Goal: Complete application form: Complete application form

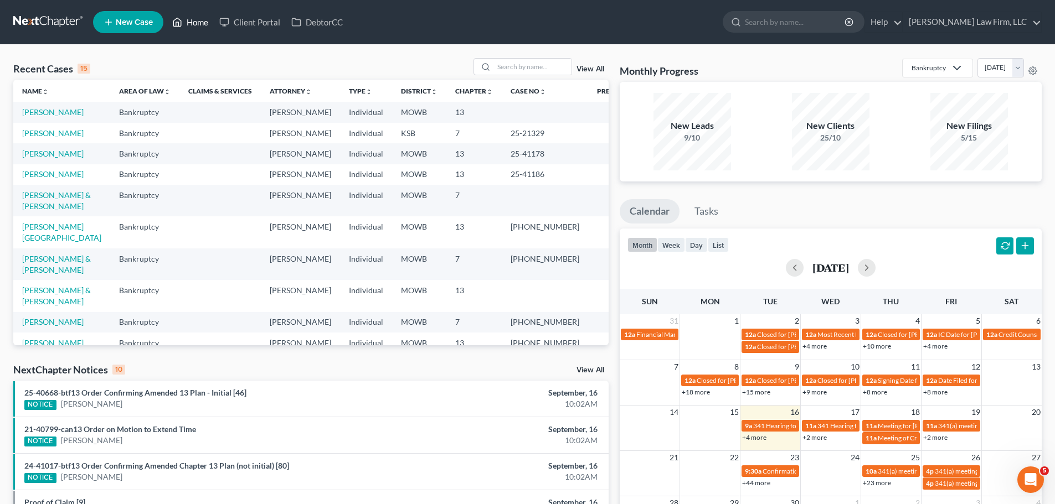
click at [202, 19] on link "Home" at bounding box center [190, 22] width 47 height 20
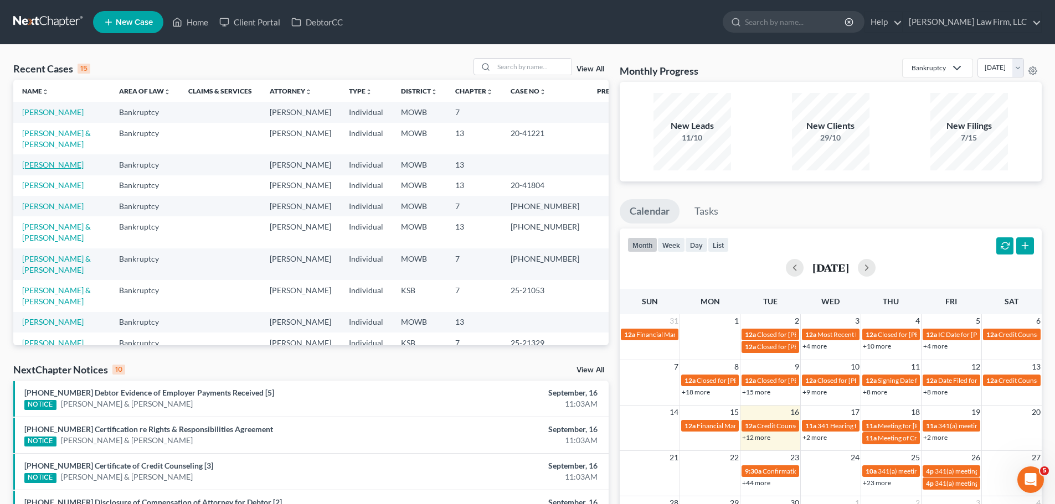
click at [75, 169] on link "[PERSON_NAME]" at bounding box center [52, 164] width 61 height 9
select select "6"
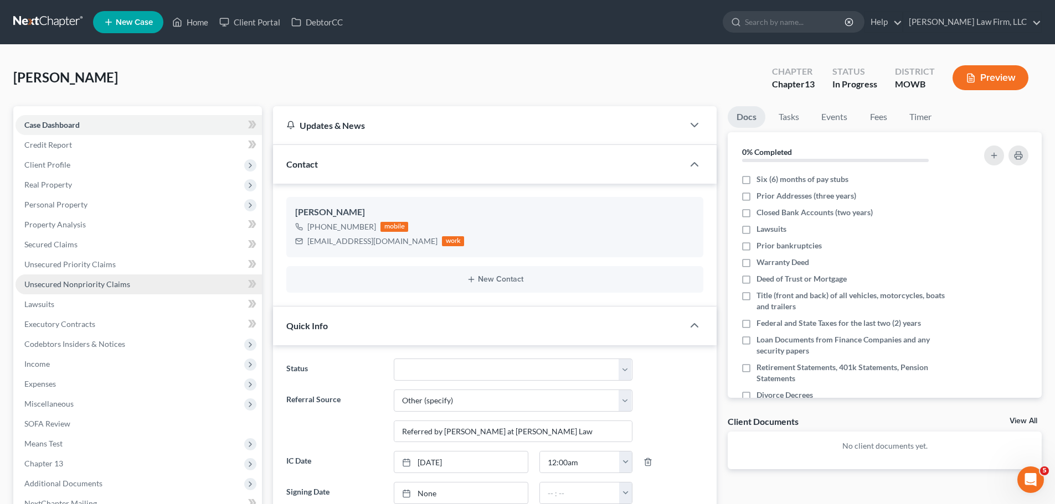
click at [104, 280] on span "Unsecured Nonpriority Claims" at bounding box center [77, 284] width 106 height 9
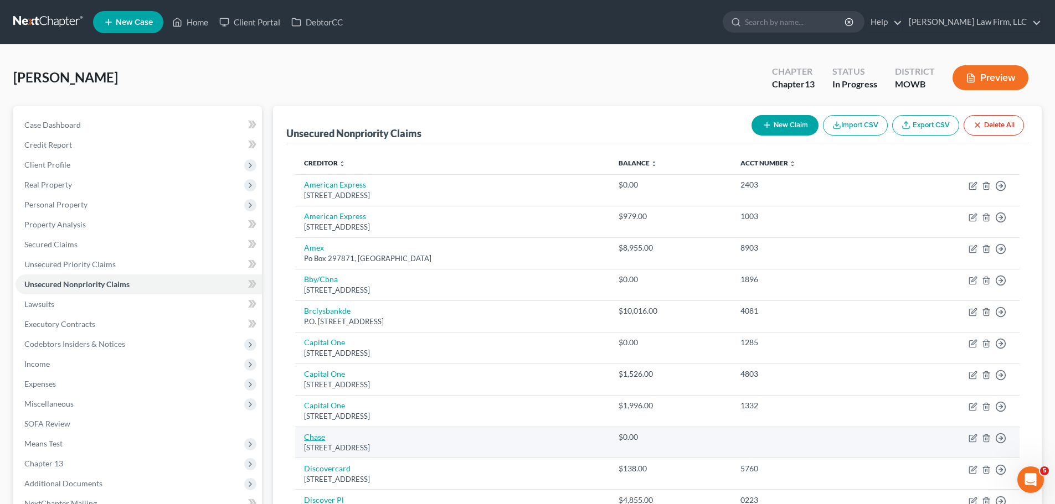
click at [318, 439] on link "Chase" at bounding box center [314, 436] width 21 height 9
select select "7"
select select "2"
select select "0"
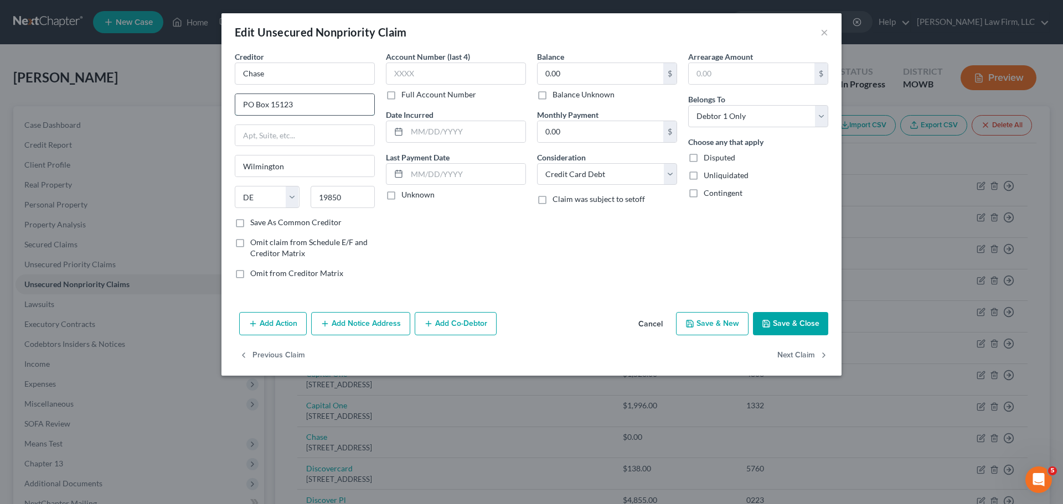
drag, startPoint x: 243, startPoint y: 105, endPoint x: 272, endPoint y: 105, distance: 29.4
click at [245, 105] on input "PO Box 15123" at bounding box center [304, 104] width 139 height 21
type input "P.O. Box 15123"
click at [780, 330] on button "Save & Close" at bounding box center [790, 323] width 75 height 23
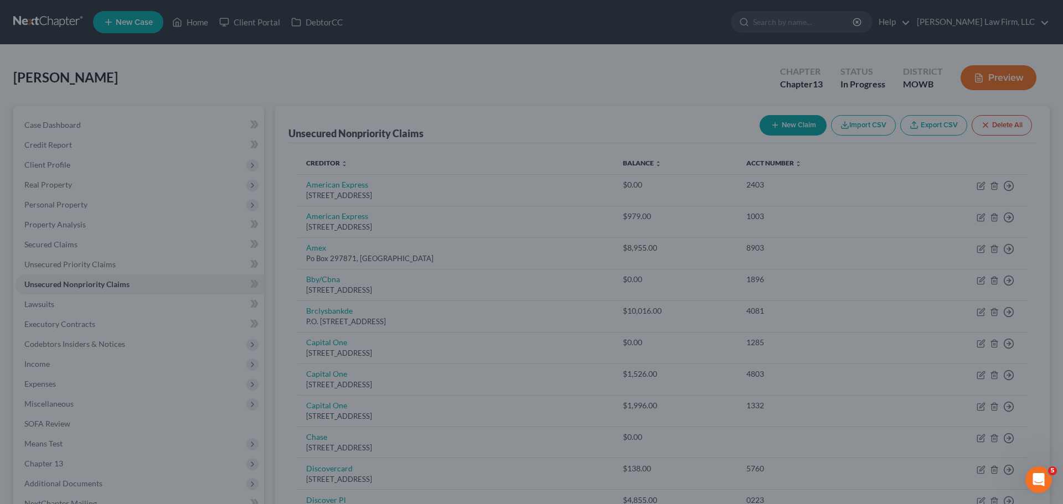
type input "0"
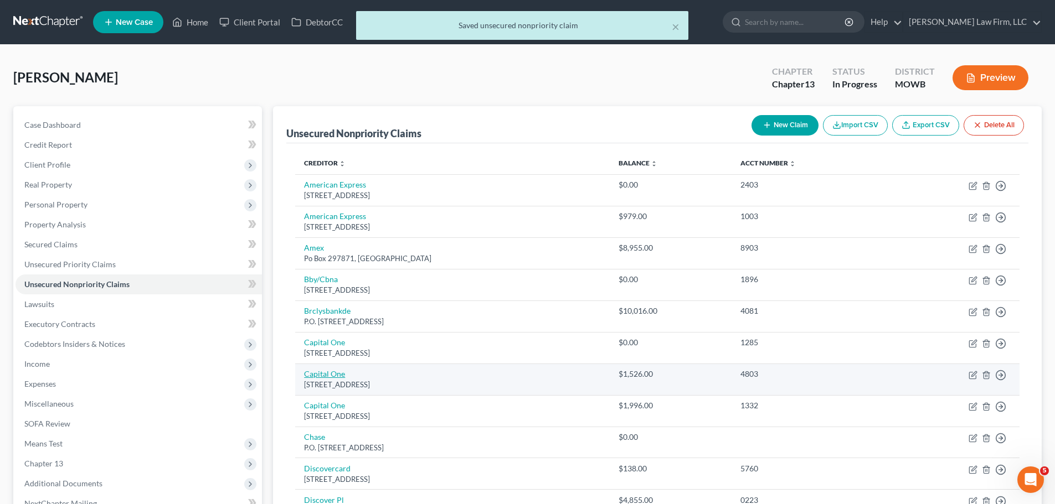
click at [336, 376] on link "Capital One" at bounding box center [324, 373] width 41 height 9
select select "46"
select select "2"
select select "0"
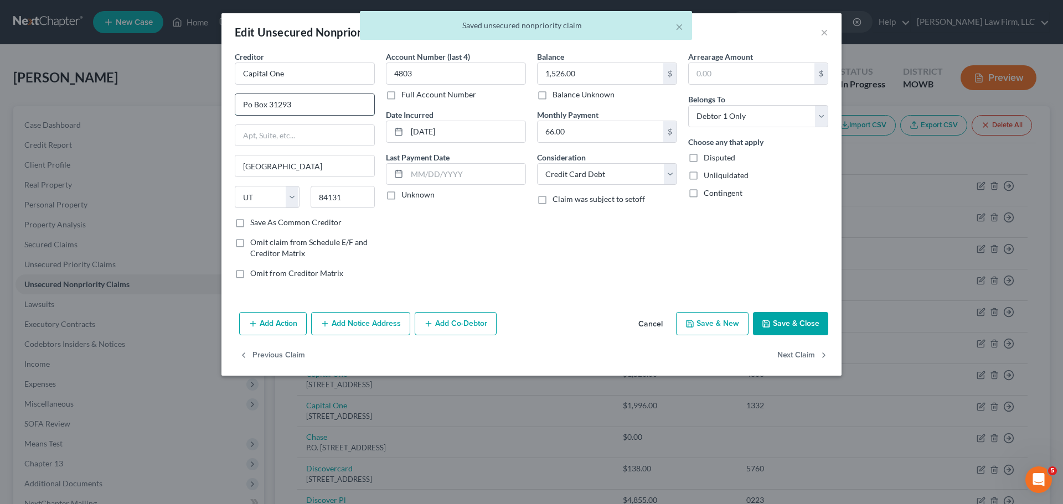
click at [253, 100] on input "Po Box 31293" at bounding box center [304, 104] width 139 height 21
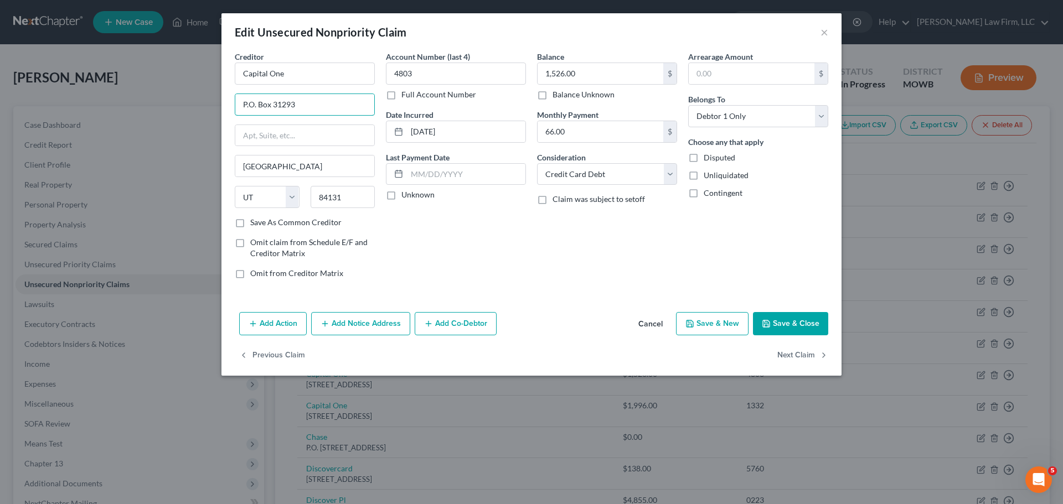
type input "P.O. Box 31293"
click at [779, 315] on button "Save & Close" at bounding box center [790, 323] width 75 height 23
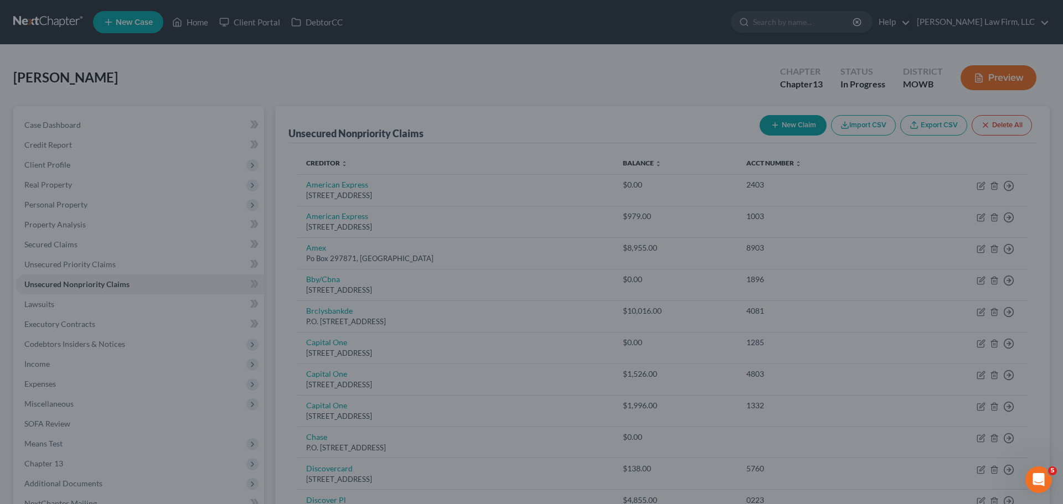
type input "0"
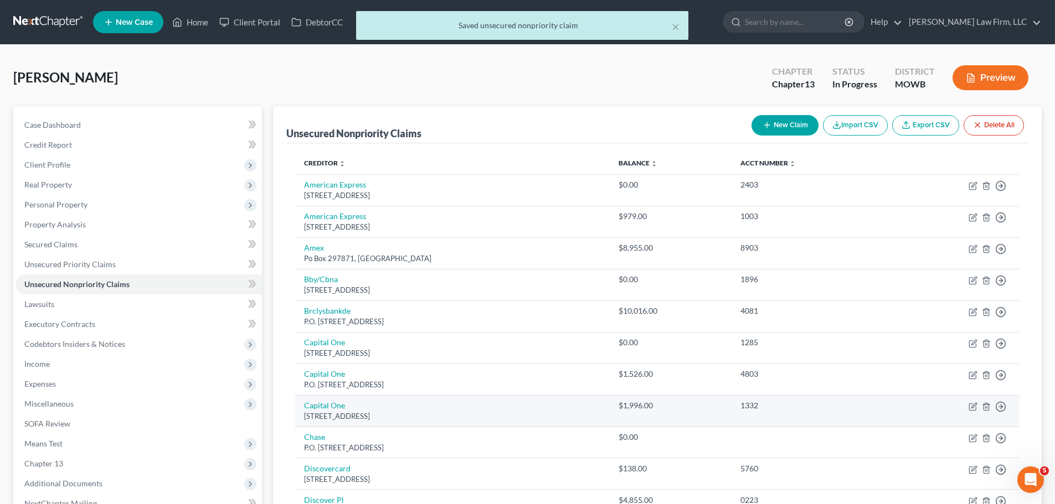
scroll to position [332, 0]
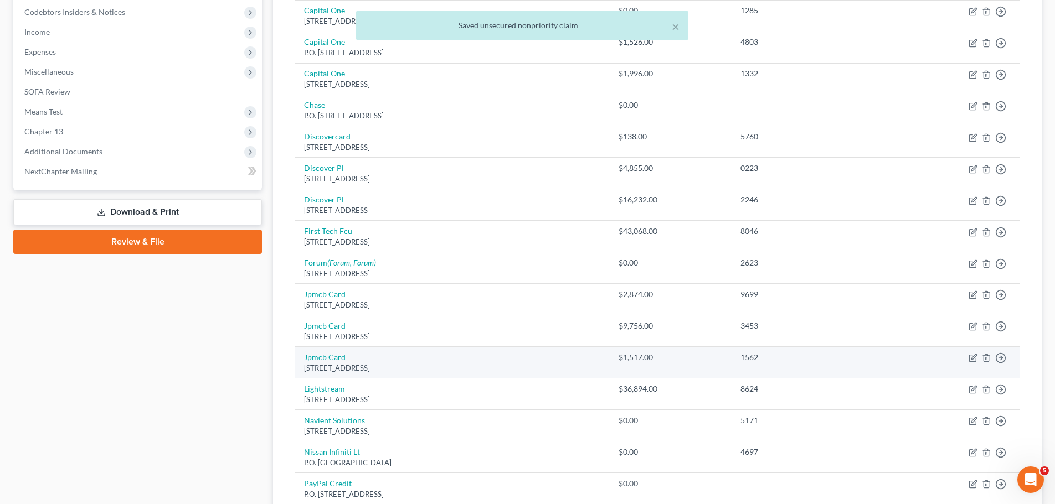
click at [327, 353] on link "Jpmcb Card" at bounding box center [325, 357] width 42 height 9
select select "7"
select select "2"
select select "0"
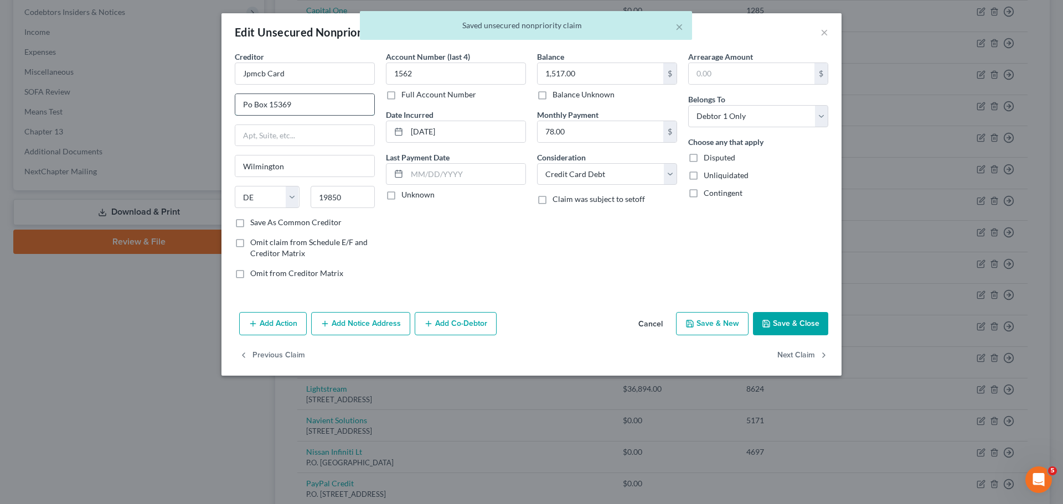
click at [248, 96] on input "Po Box 15369" at bounding box center [304, 104] width 139 height 21
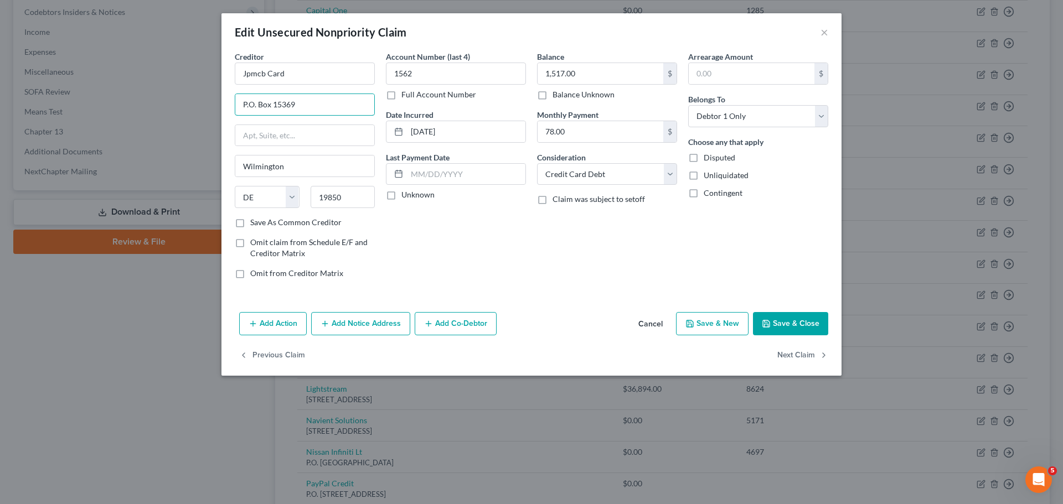
type input "P.O. Box 15369"
click at [764, 325] on icon "button" at bounding box center [766, 324] width 9 height 9
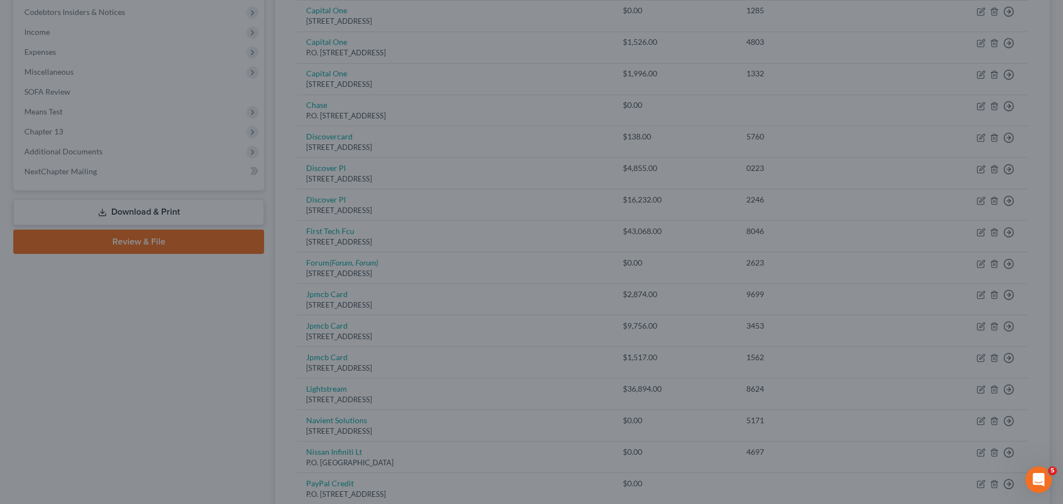
type input "0"
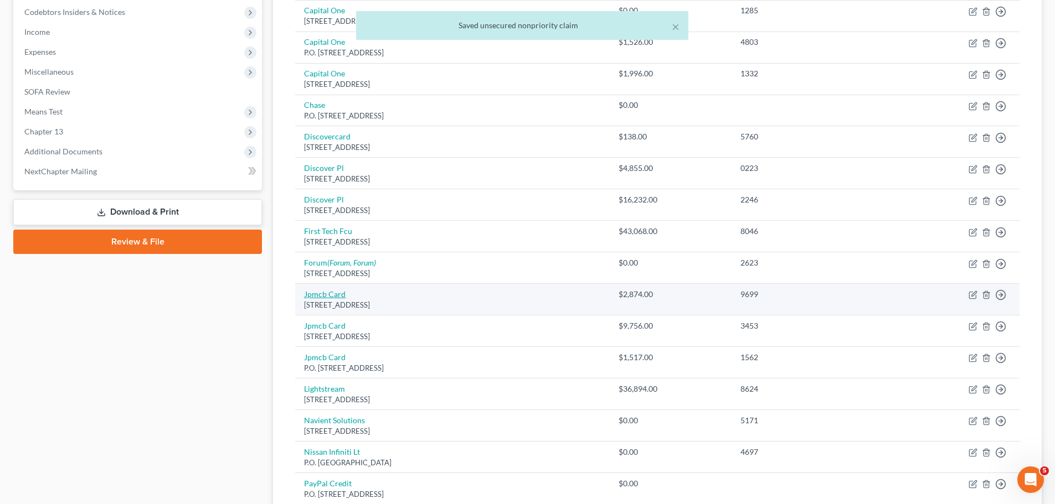
click at [331, 294] on link "Jpmcb Card" at bounding box center [325, 294] width 42 height 9
select select "7"
select select "2"
select select "0"
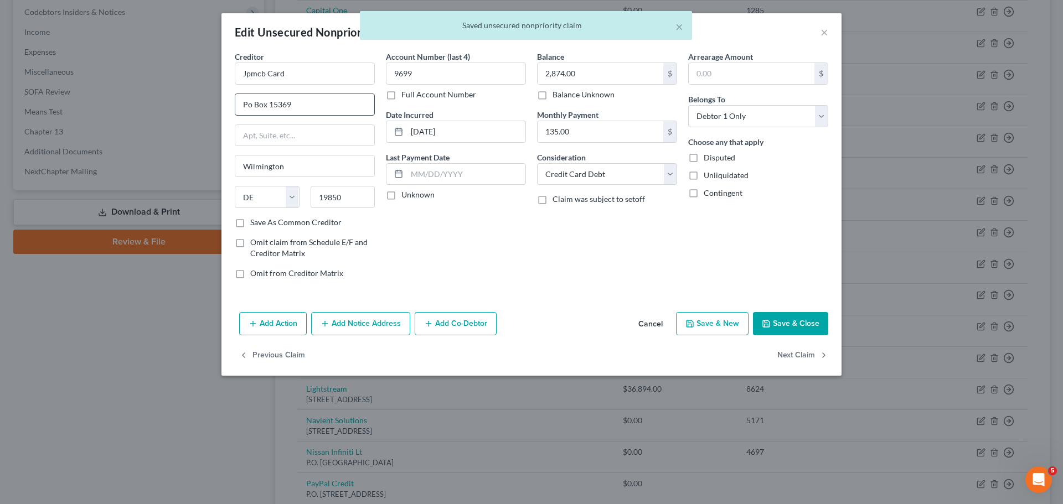
click at [246, 106] on input "Po Box 15369" at bounding box center [304, 104] width 139 height 21
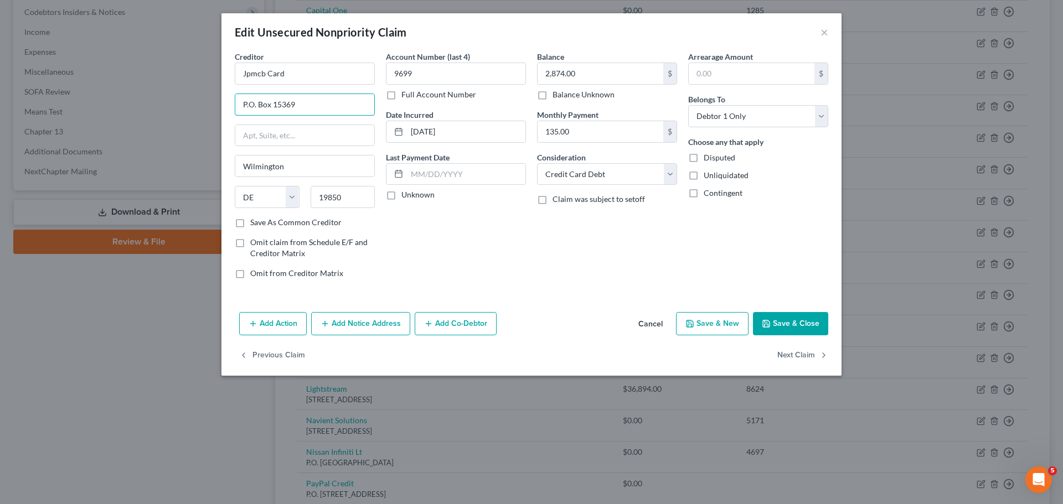
type input "P.O. Box 15369"
click at [811, 329] on button "Save & Close" at bounding box center [790, 323] width 75 height 23
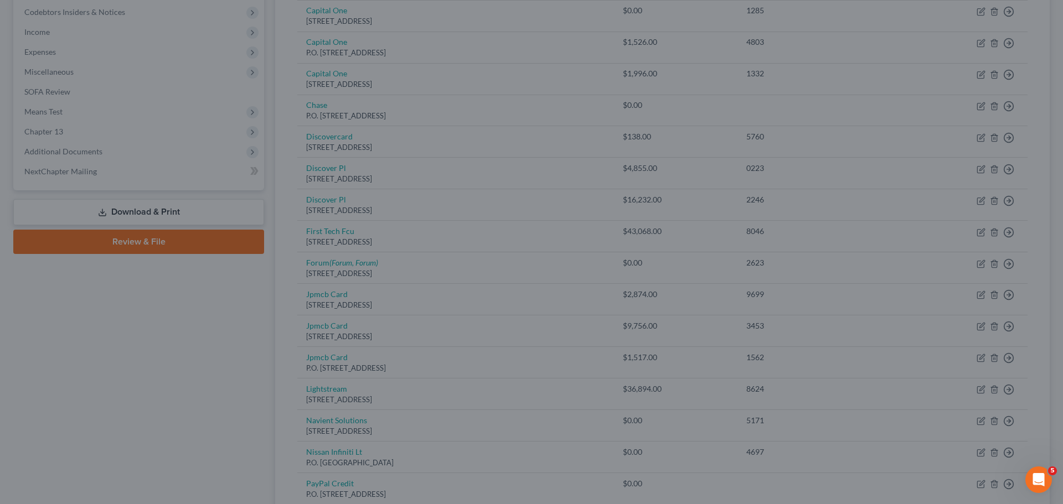
type input "0"
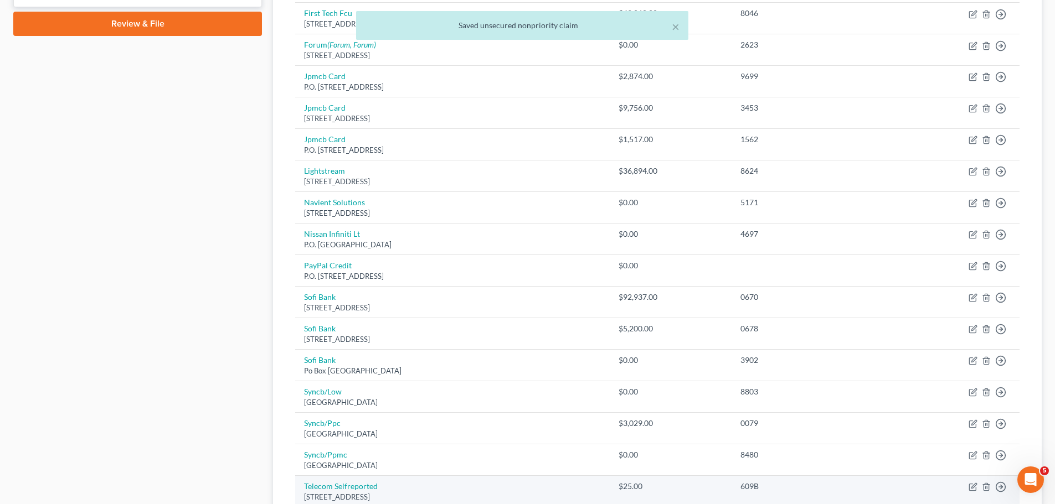
scroll to position [705, 0]
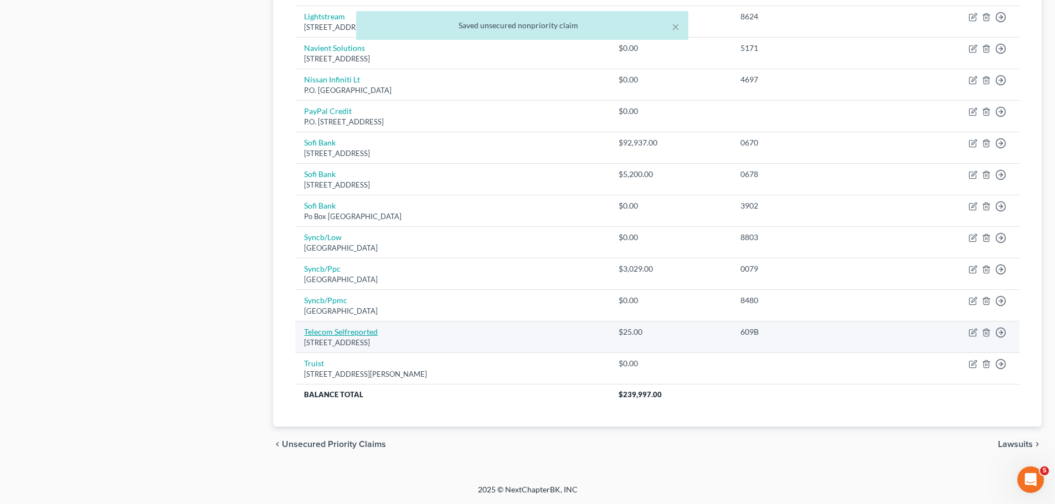
click at [322, 327] on link "Telecom Selfreported" at bounding box center [341, 331] width 74 height 9
select select "45"
select select "0"
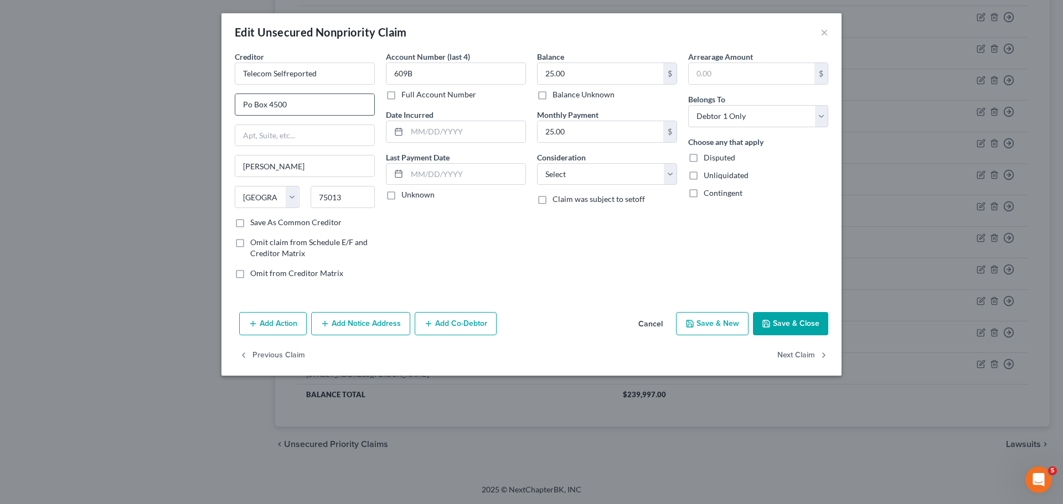
click at [246, 102] on input "Po Box 4500" at bounding box center [304, 104] width 139 height 21
type input "P.O. Box 4500"
drag, startPoint x: 841, startPoint y: 117, endPoint x: 857, endPoint y: 156, distance: 41.7
drag, startPoint x: 857, startPoint y: 156, endPoint x: 642, endPoint y: 315, distance: 268.0
click at [528, 281] on div "Account Number (last 4) 609B Full Account Number Date Incurred Last Payment Dat…" at bounding box center [455, 169] width 151 height 237
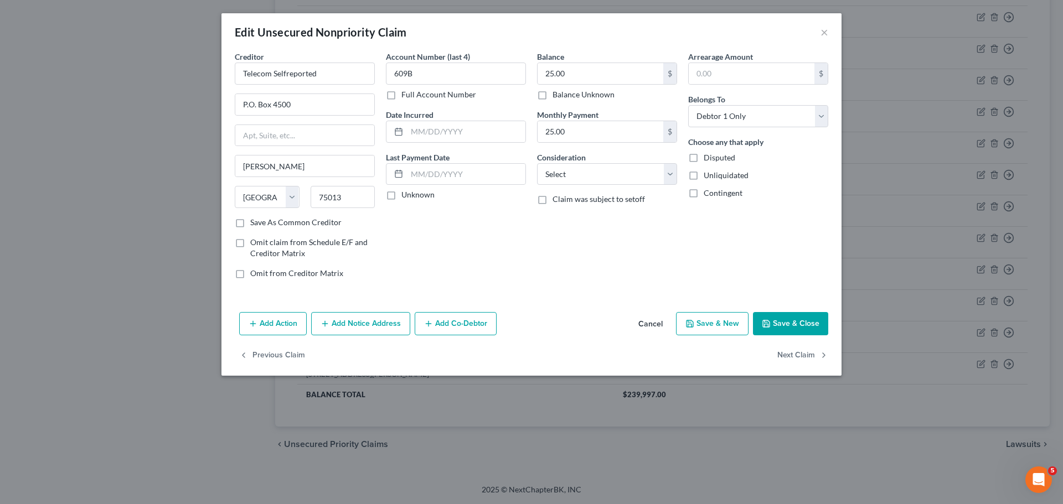
click at [767, 320] on icon "button" at bounding box center [766, 324] width 9 height 9
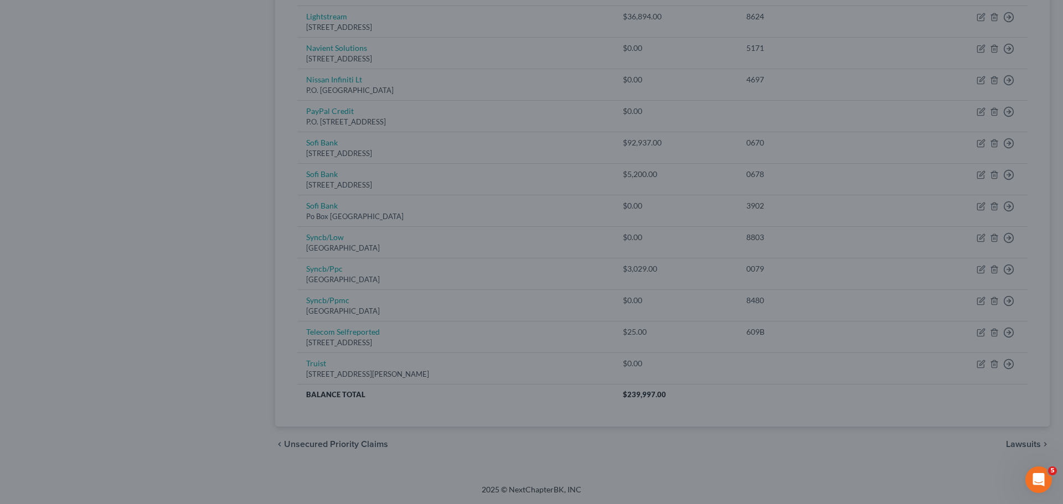
type input "0"
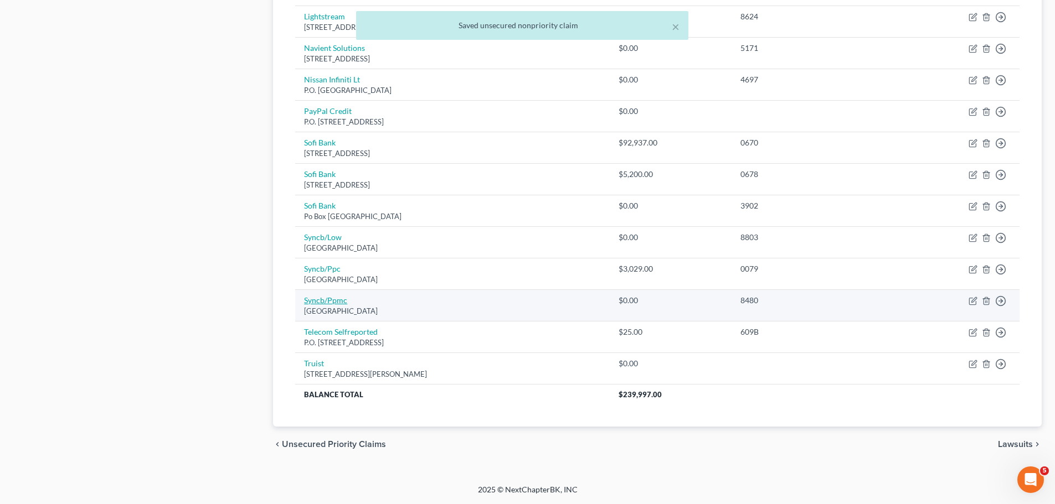
click at [332, 302] on link "Syncb/Ppmc" at bounding box center [325, 300] width 43 height 9
select select "39"
select select "2"
select select "0"
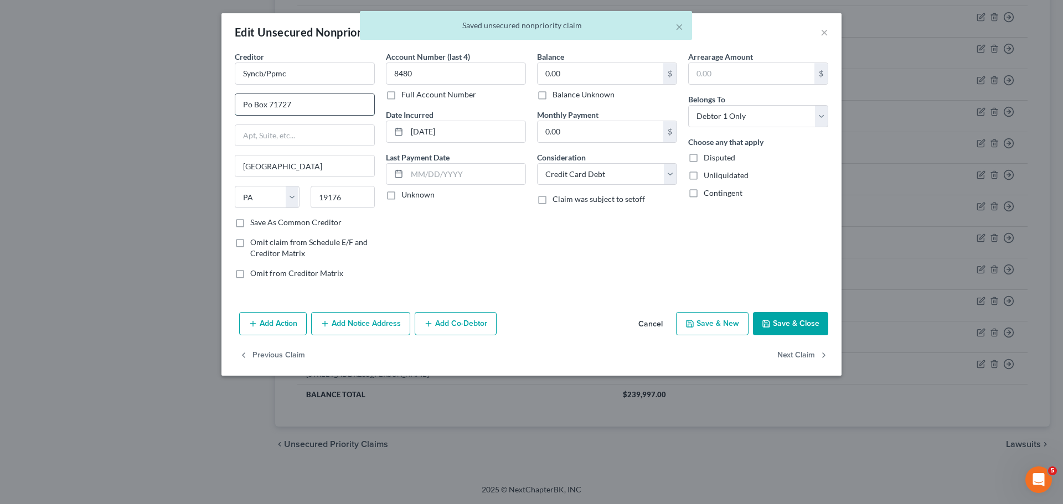
drag, startPoint x: 248, startPoint y: 105, endPoint x: 298, endPoint y: 102, distance: 50.5
click at [254, 106] on input "Po Box 71727" at bounding box center [304, 104] width 139 height 21
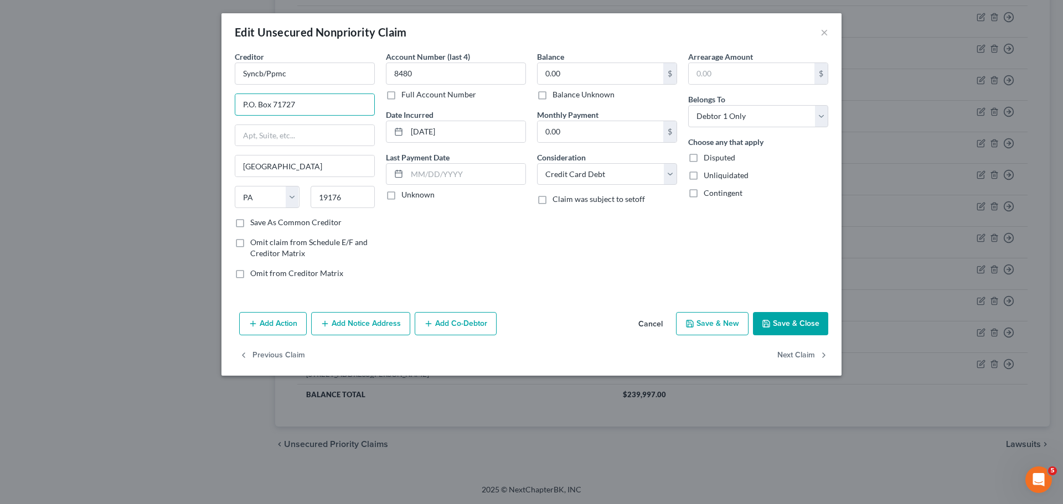
type input "P.O. Box 71727"
click at [801, 323] on button "Save & Close" at bounding box center [790, 323] width 75 height 23
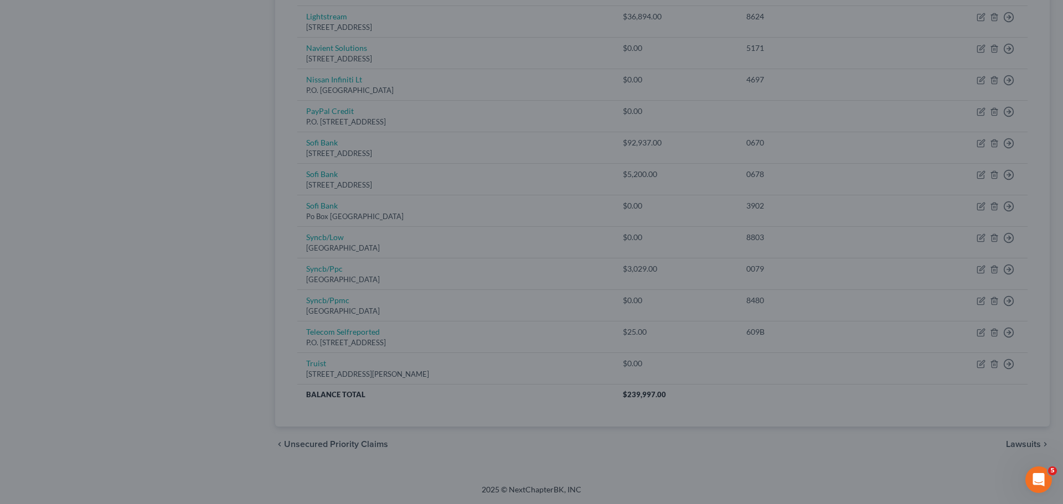
type input "0"
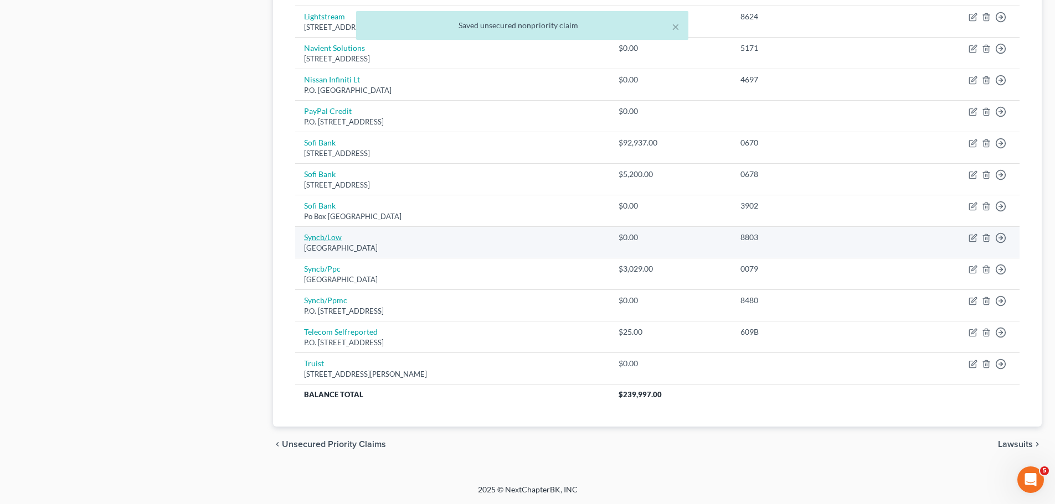
click at [329, 237] on link "Syncb/Low" at bounding box center [323, 237] width 38 height 9
select select "39"
select select "2"
select select "0"
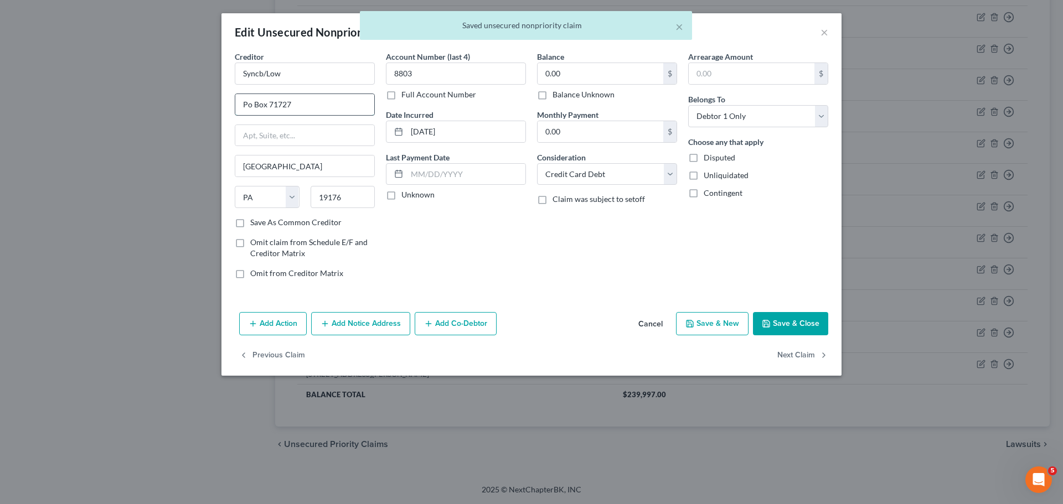
click at [246, 100] on input "Po Box 71727" at bounding box center [304, 104] width 139 height 21
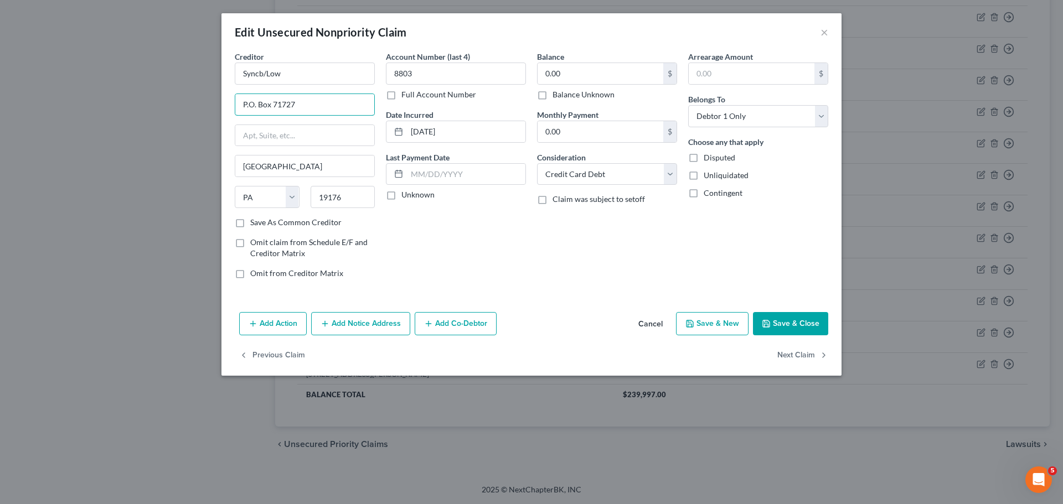
type input "P.O. Box 71727"
click at [792, 322] on button "Save & Close" at bounding box center [790, 323] width 75 height 23
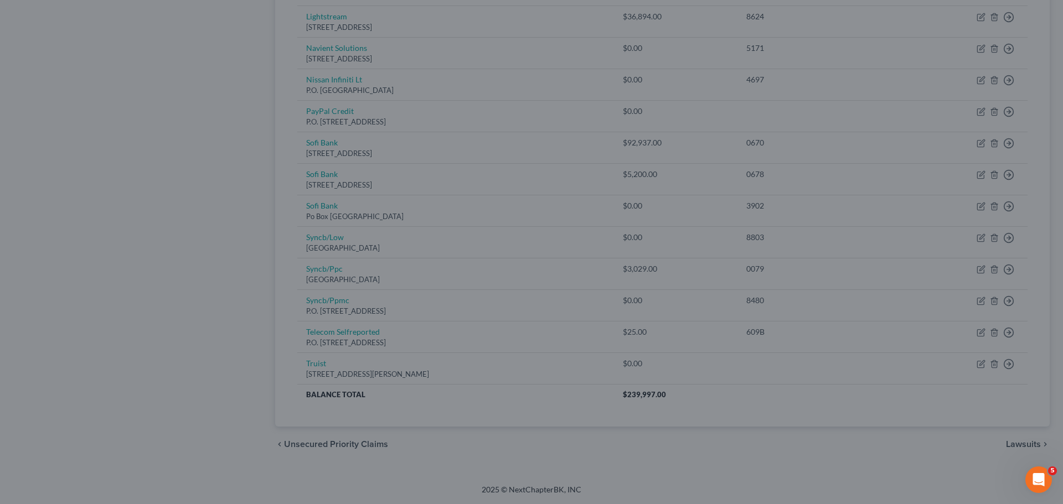
type input "0"
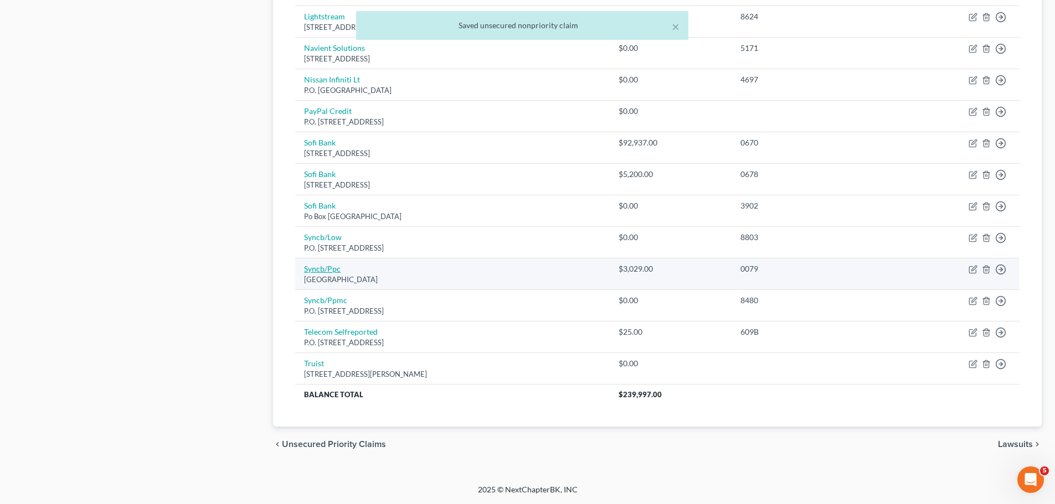
click at [327, 270] on link "Syncb/Ppc" at bounding box center [322, 268] width 37 height 9
select select "39"
select select "2"
select select "0"
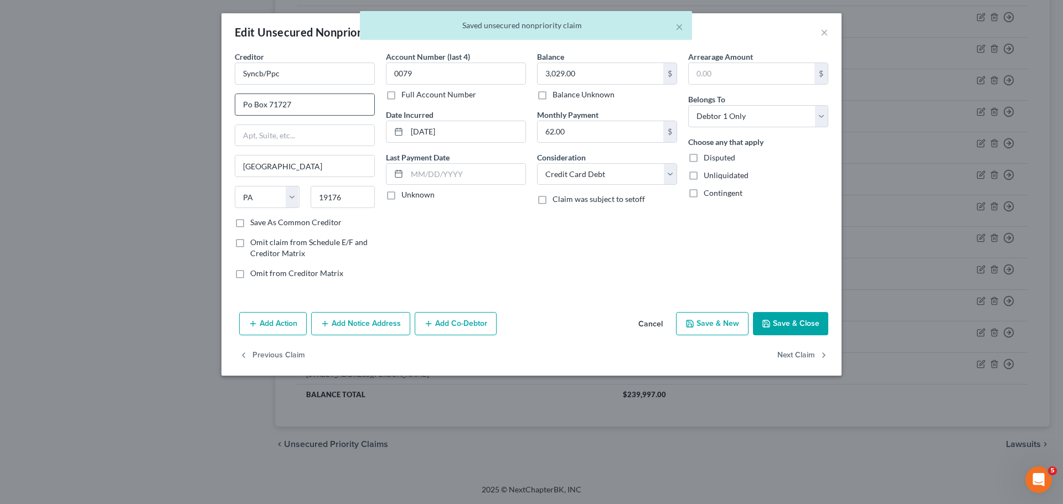
click at [253, 101] on input "Po Box 71727" at bounding box center [304, 104] width 139 height 21
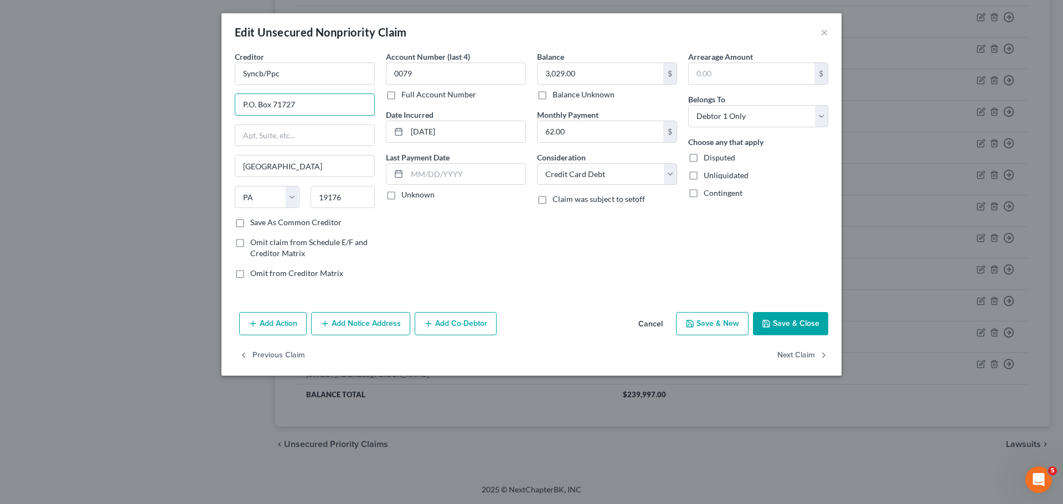
type input "P.O. Box 71727"
click at [796, 311] on div "Add Action Add Notice Address Add Co-Debtor Cancel Save & New Save & Close" at bounding box center [531, 326] width 620 height 37
click at [790, 333] on button "Save & Close" at bounding box center [790, 323] width 75 height 23
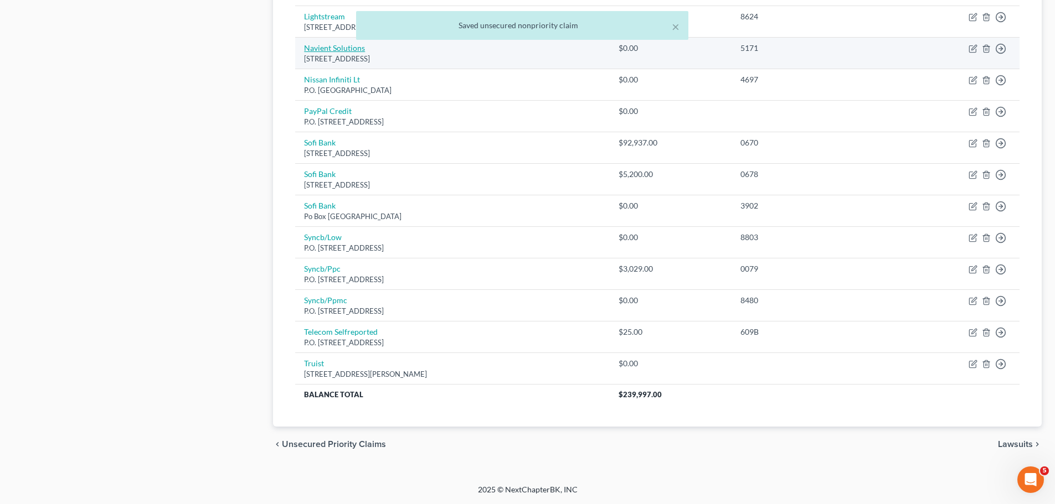
click at [327, 51] on link "Navient Solutions" at bounding box center [334, 47] width 61 height 9
select select "15"
select select "0"
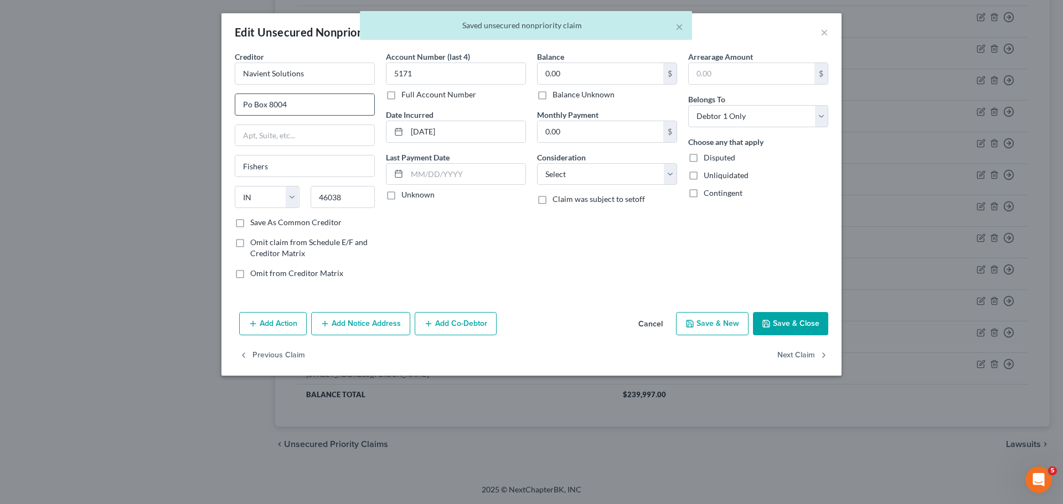
click at [250, 107] on input "Po Box 8004" at bounding box center [304, 104] width 139 height 21
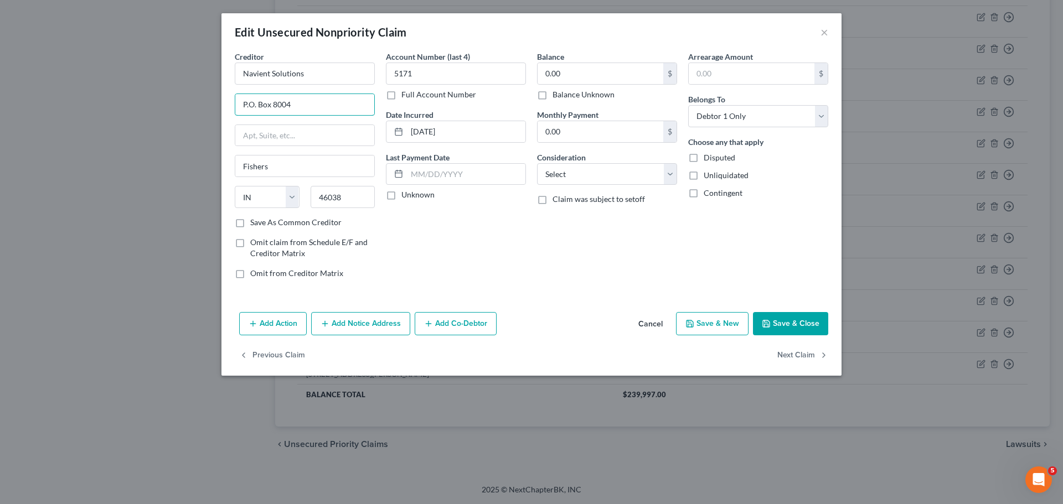
type input "P.O. Box 8004"
click at [776, 319] on button "Save & Close" at bounding box center [790, 323] width 75 height 23
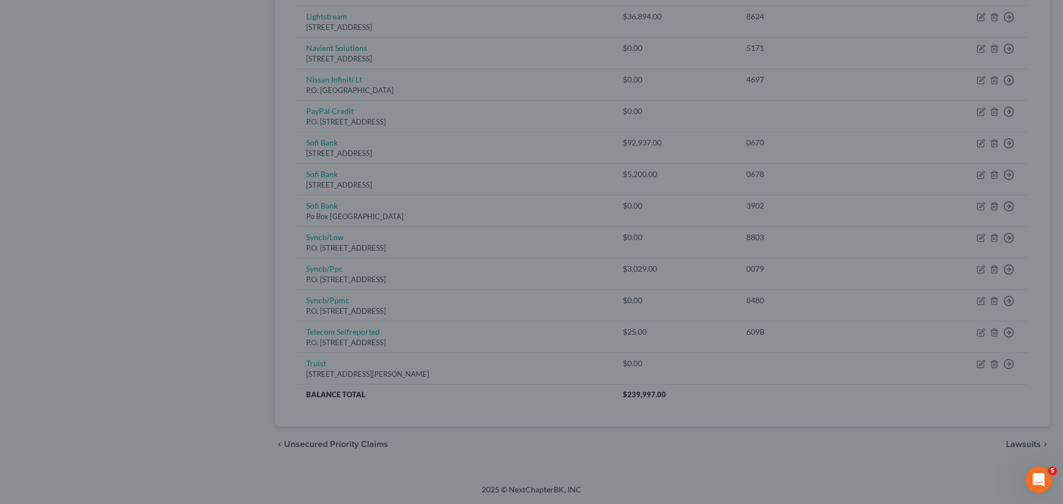
type input "0"
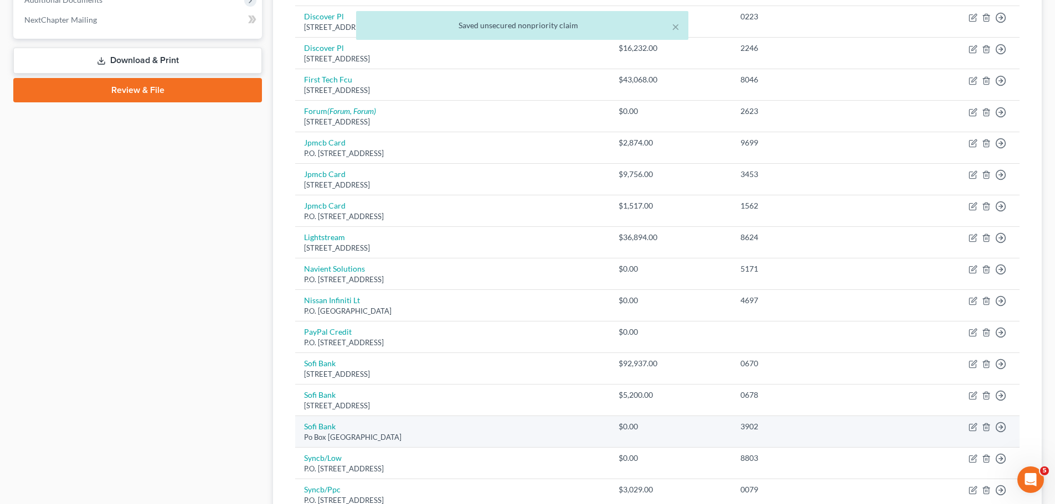
scroll to position [483, 0]
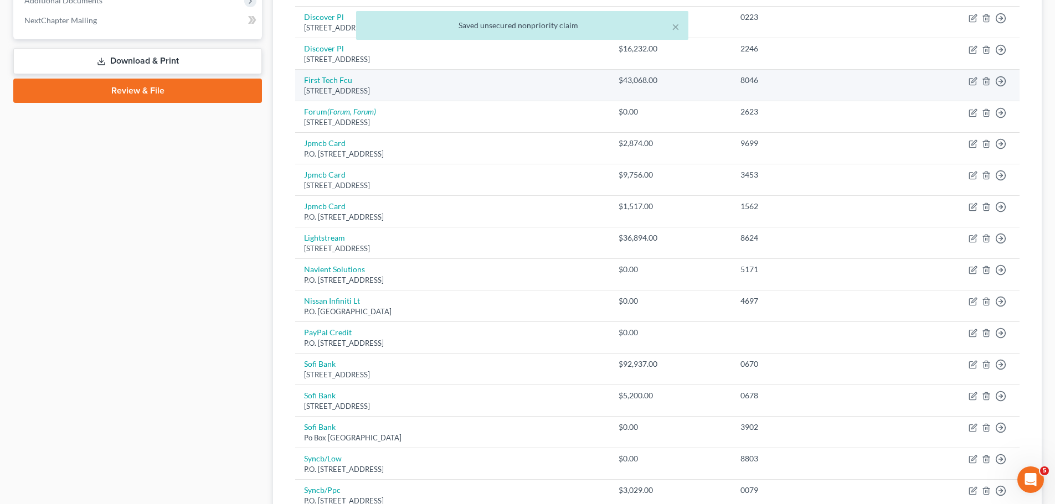
click at [328, 75] on td "First Tech Fcu Po Box 2100, Beaverton, OR 97076" at bounding box center [452, 86] width 314 height 32
click at [332, 80] on link "First Tech Fcu" at bounding box center [328, 79] width 48 height 9
select select "38"
select select "0"
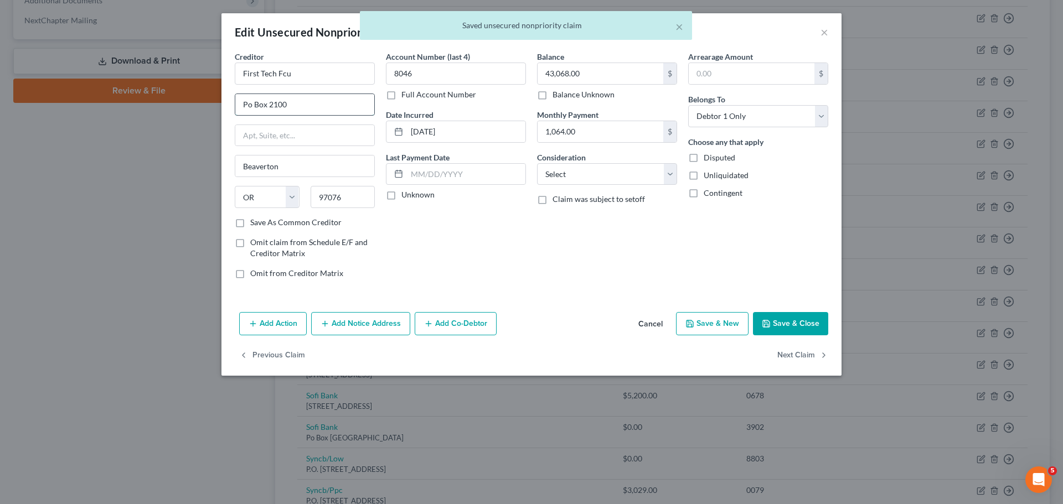
click at [249, 105] on input "Po Box 2100" at bounding box center [304, 104] width 139 height 21
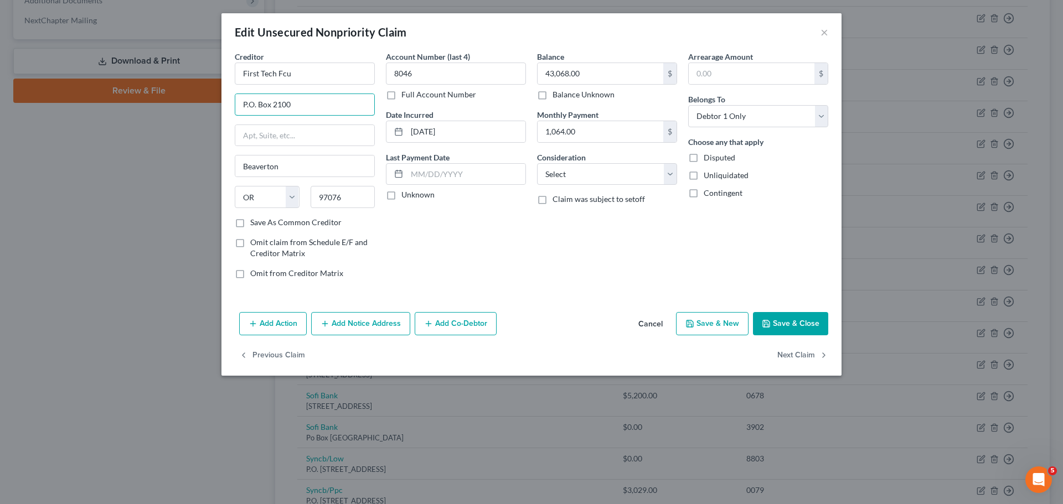
type input "P.O. Box 2100"
drag, startPoint x: 823, startPoint y: 317, endPoint x: 813, endPoint y: 318, distance: 10.0
click at [822, 317] on button "Save & Close" at bounding box center [790, 323] width 75 height 23
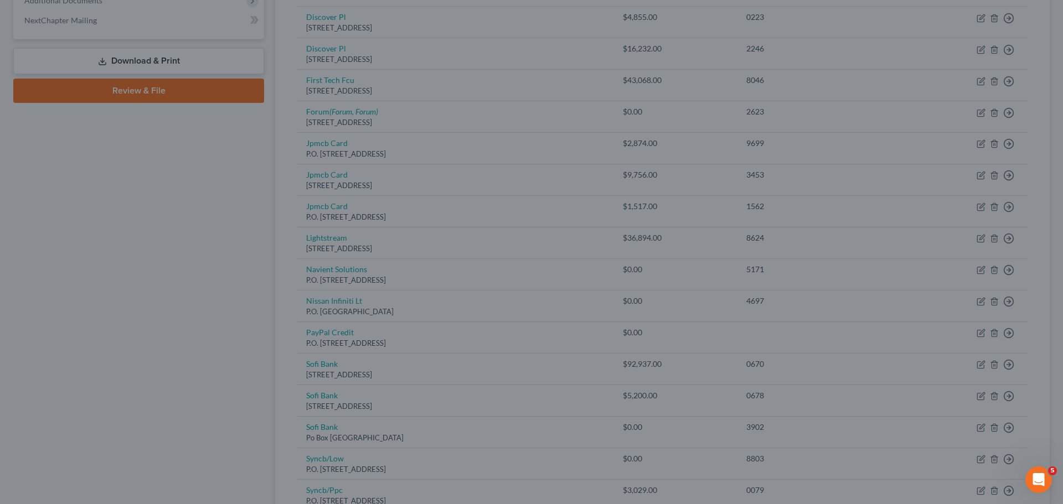
type input "0"
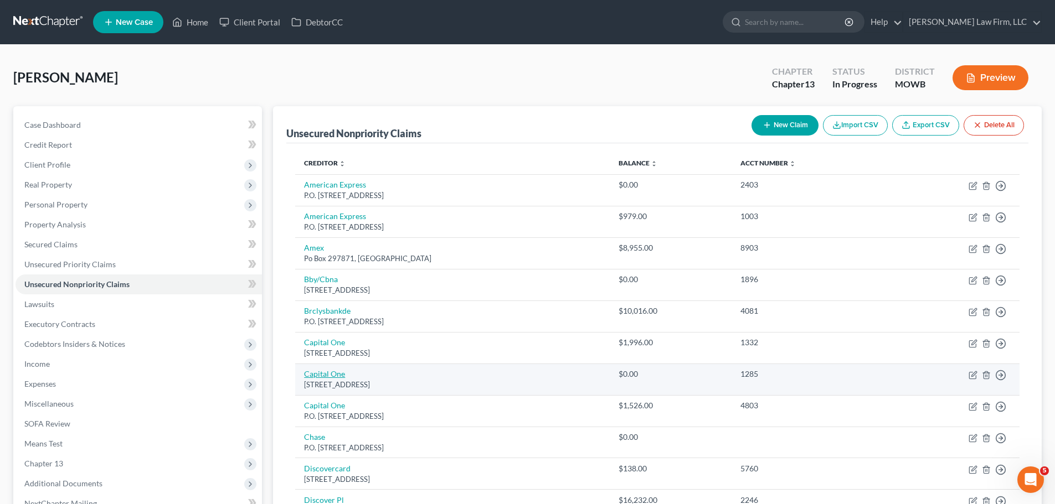
click at [333, 371] on link "Capital One" at bounding box center [324, 373] width 41 height 9
select select "46"
select select "2"
select select "0"
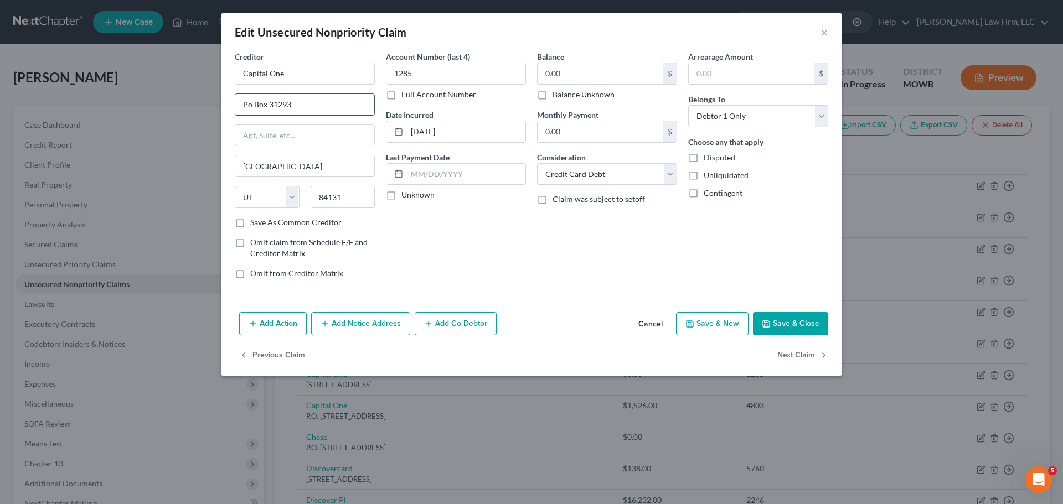
click at [250, 109] on input "Po Box 31293" at bounding box center [304, 104] width 139 height 21
type input "P.O. Box 31293"
click at [802, 322] on button "Save & Close" at bounding box center [790, 323] width 75 height 23
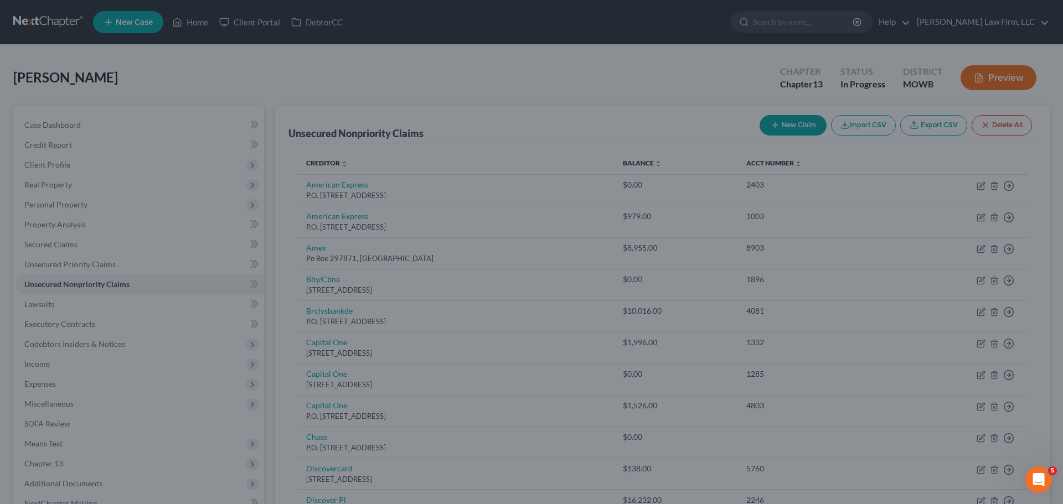
type input "0"
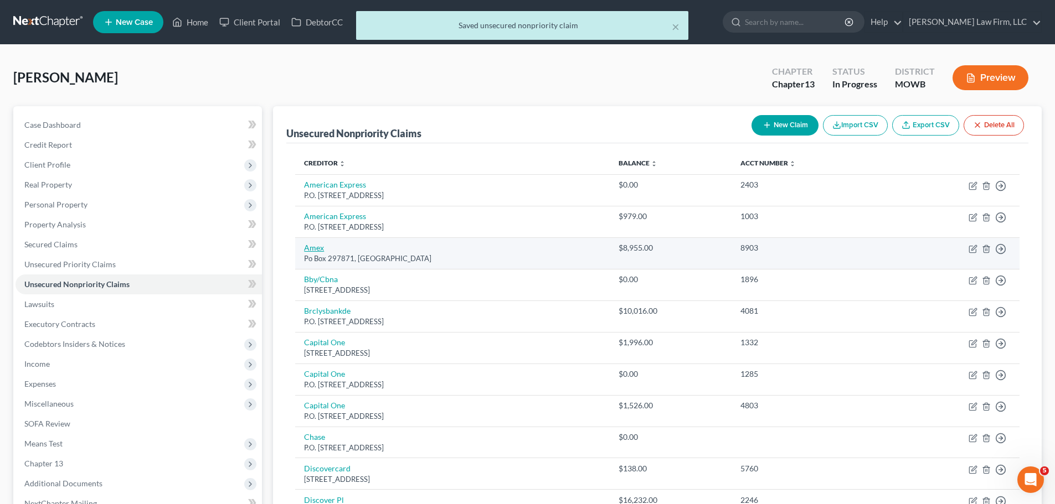
click at [318, 248] on link "Amex" at bounding box center [314, 247] width 20 height 9
select select "9"
select select "2"
select select "0"
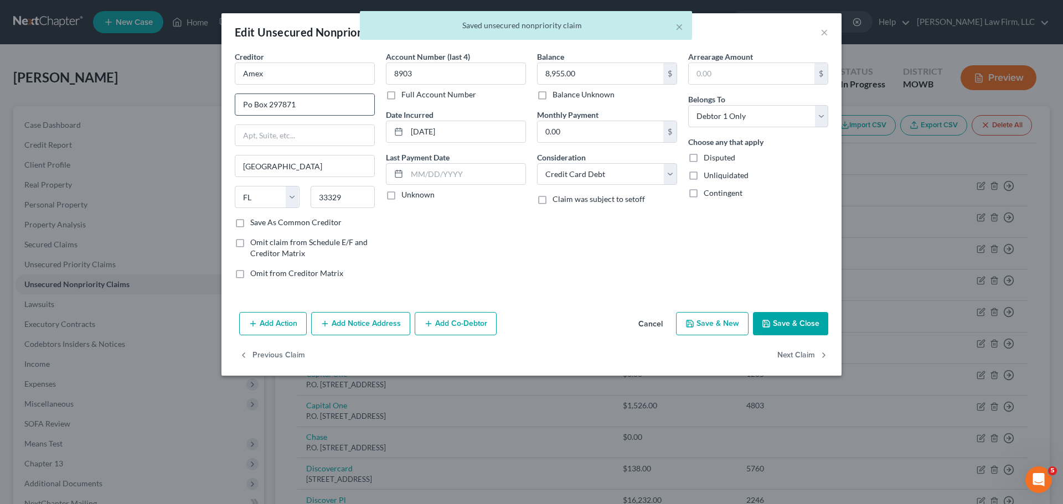
click at [248, 106] on input "Po Box 297871" at bounding box center [304, 104] width 139 height 21
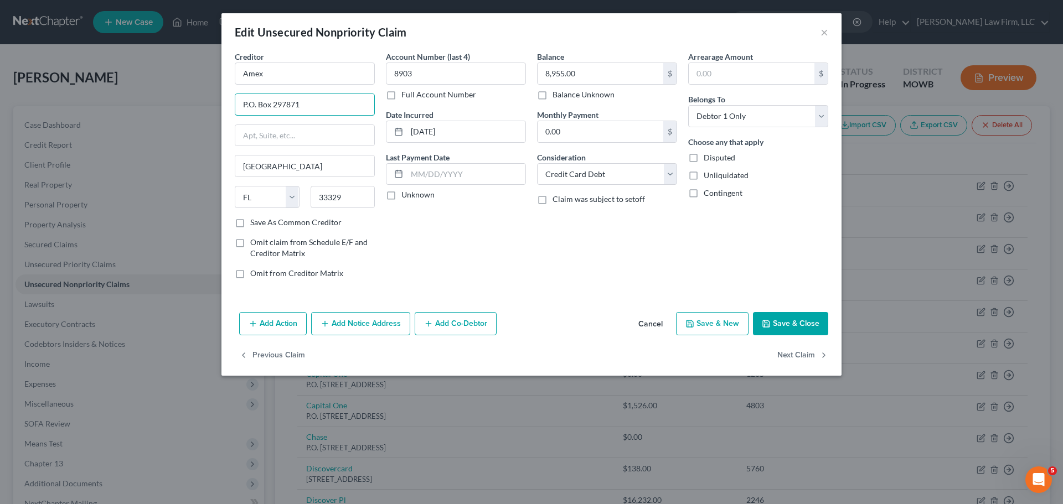
type input "P.O. Box 297871"
click at [823, 318] on button "Save & Close" at bounding box center [790, 323] width 75 height 23
type input "0"
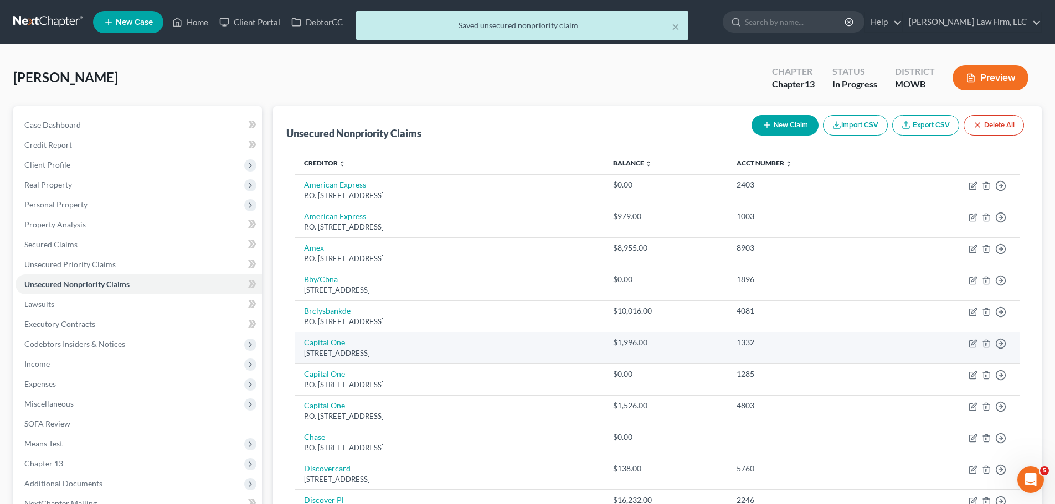
click at [319, 343] on link "Capital One" at bounding box center [324, 342] width 41 height 9
select select "46"
select select "2"
select select "0"
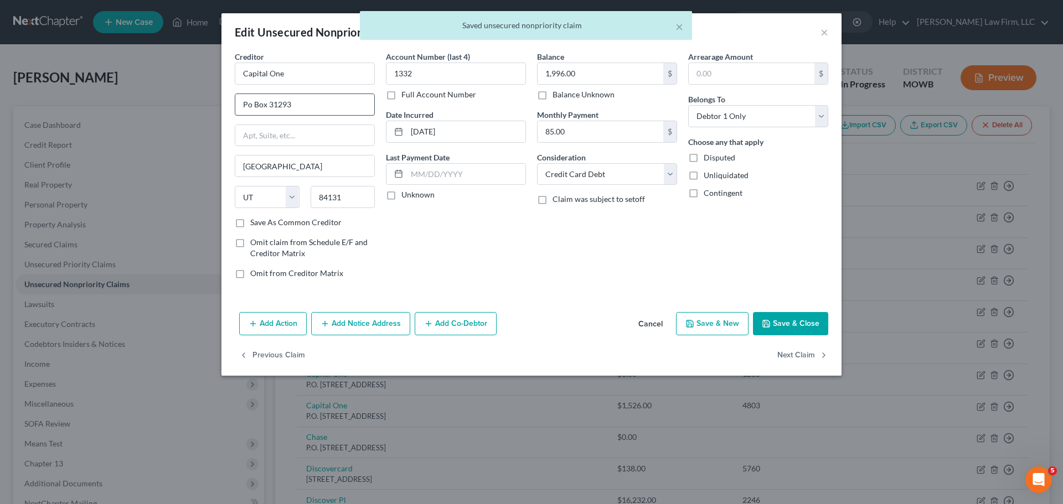
click at [251, 110] on input "Po Box 31293" at bounding box center [304, 104] width 139 height 21
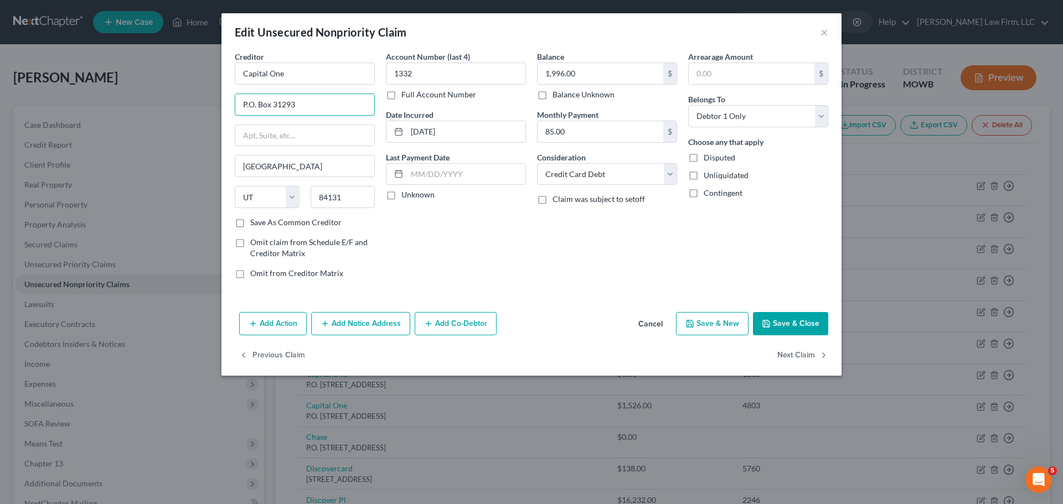
type input "P.O. Box 31293"
click at [775, 327] on button "Save & Close" at bounding box center [790, 323] width 75 height 23
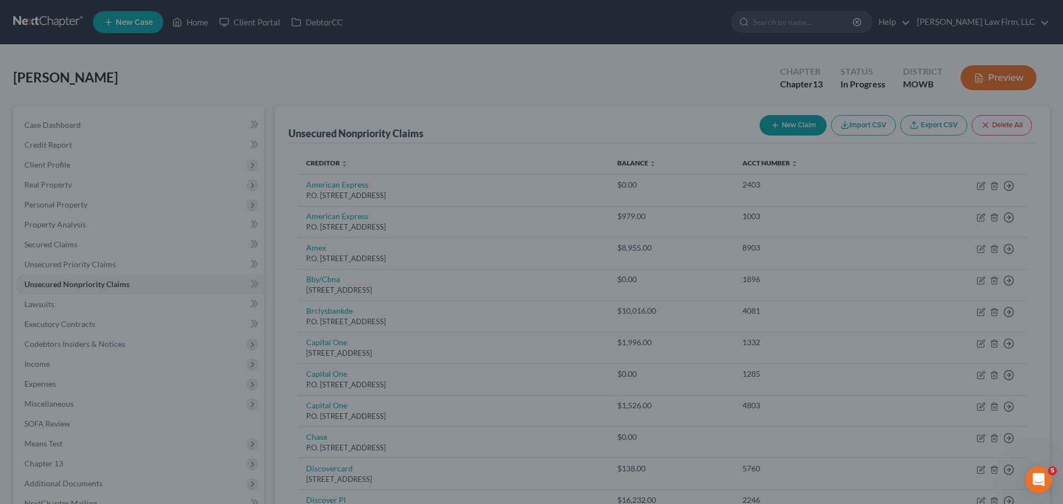
type input "0"
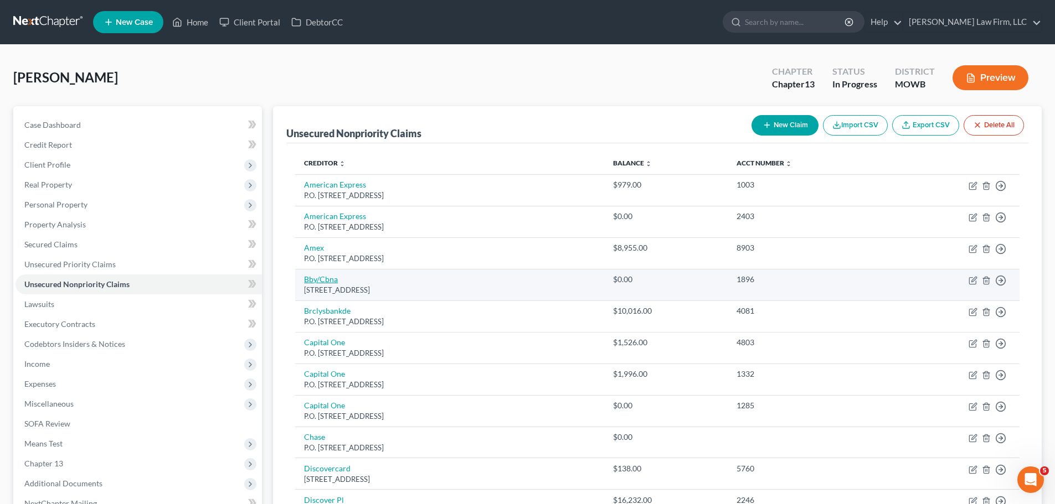
click at [317, 279] on link "Bby/Cbna" at bounding box center [321, 279] width 34 height 9
select select "43"
select select "2"
select select "0"
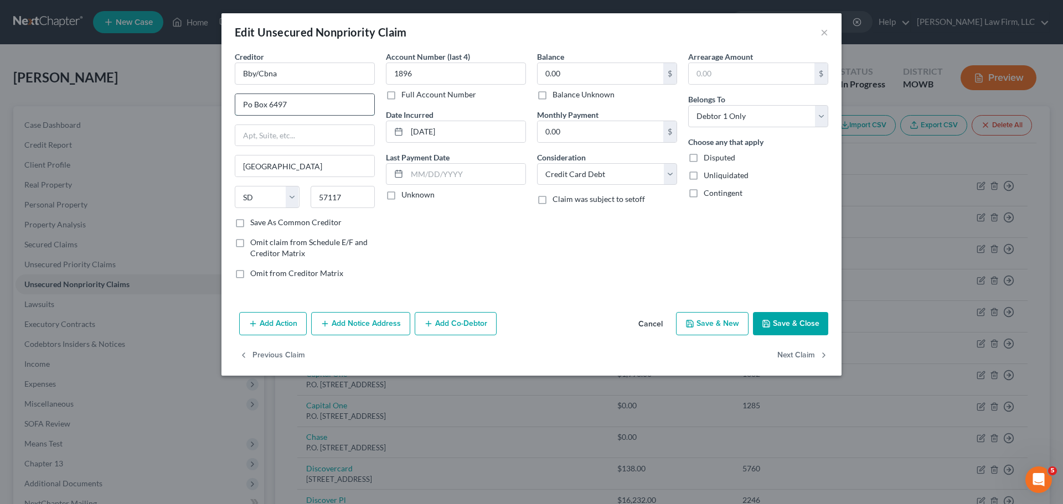
click at [251, 105] on input "Po Box 6497" at bounding box center [304, 104] width 139 height 21
type input "P.O. Box 6497"
click at [806, 319] on button "Save & Close" at bounding box center [790, 323] width 75 height 23
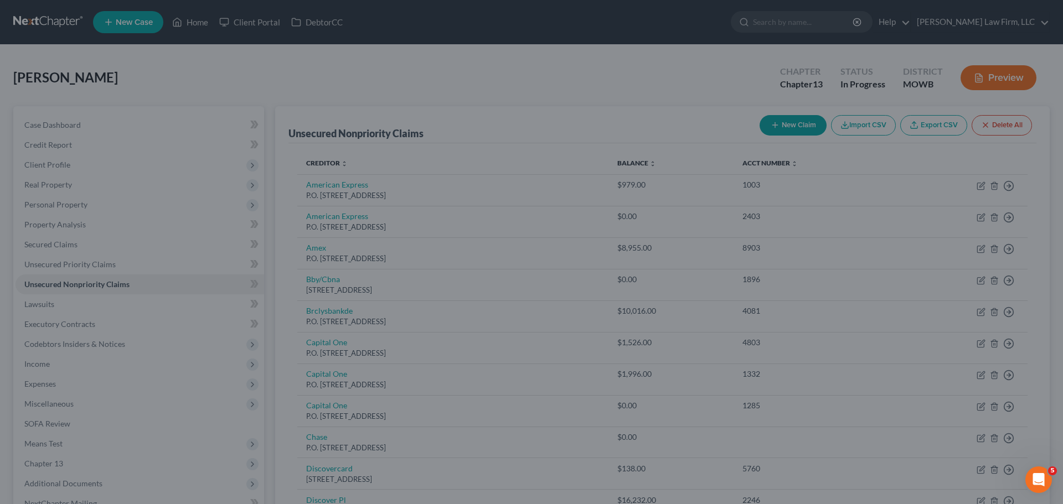
type input "0"
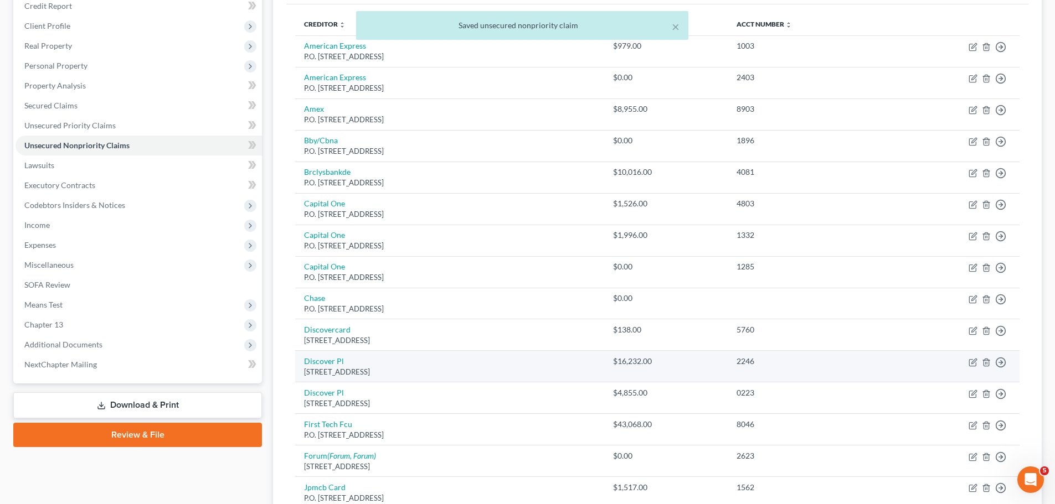
scroll to position [166, 0]
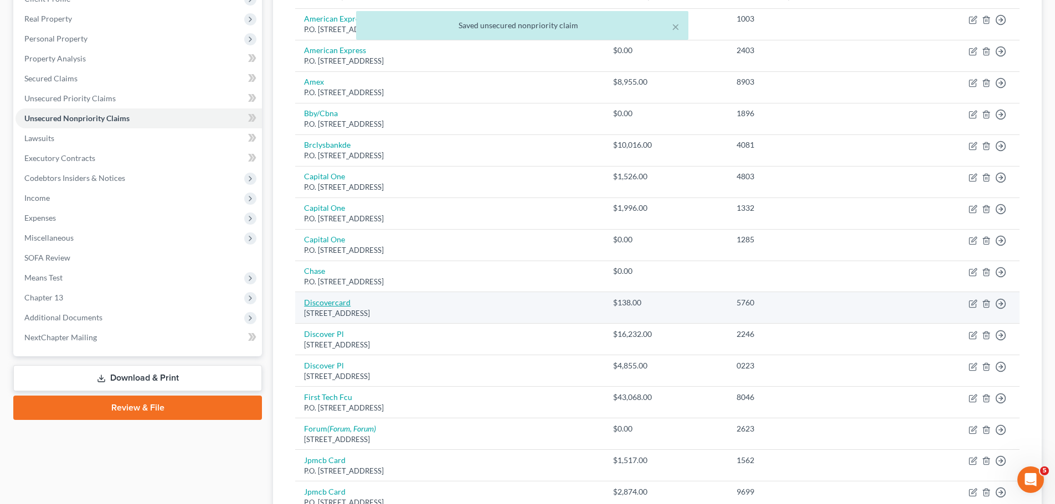
click at [330, 306] on link "Discovercard" at bounding box center [327, 302] width 47 height 9
select select "46"
select select "2"
select select "0"
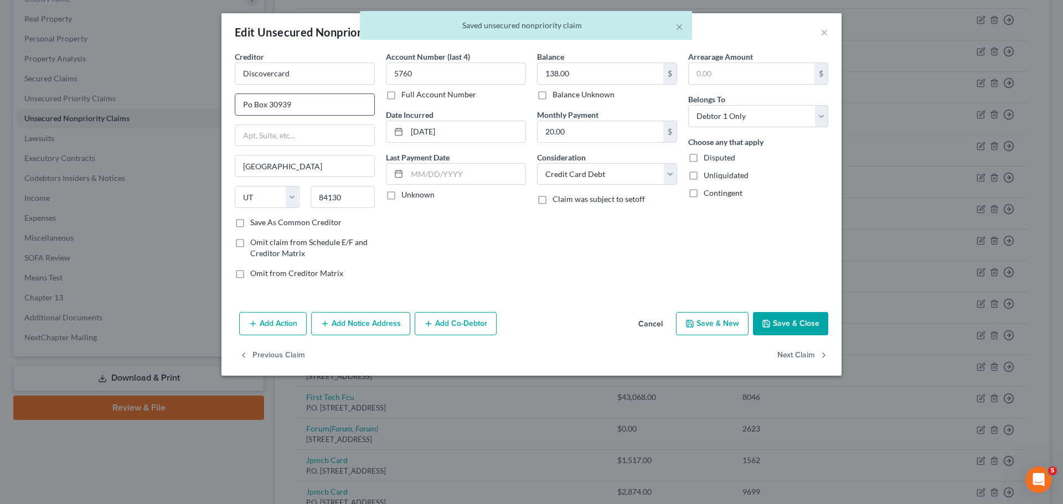
click at [249, 105] on input "Po Box 30939" at bounding box center [304, 104] width 139 height 21
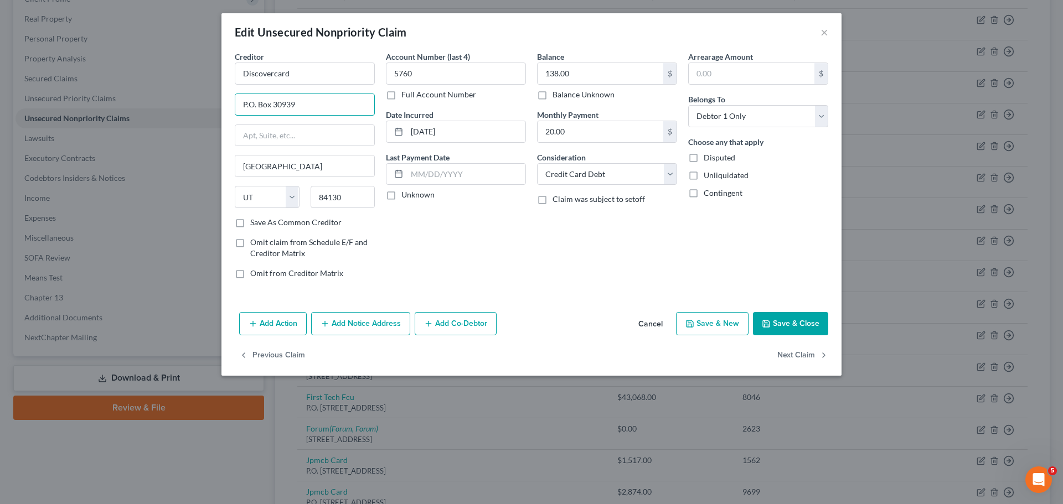
type input "P.O. Box 30939"
click at [784, 321] on button "Save & Close" at bounding box center [790, 323] width 75 height 23
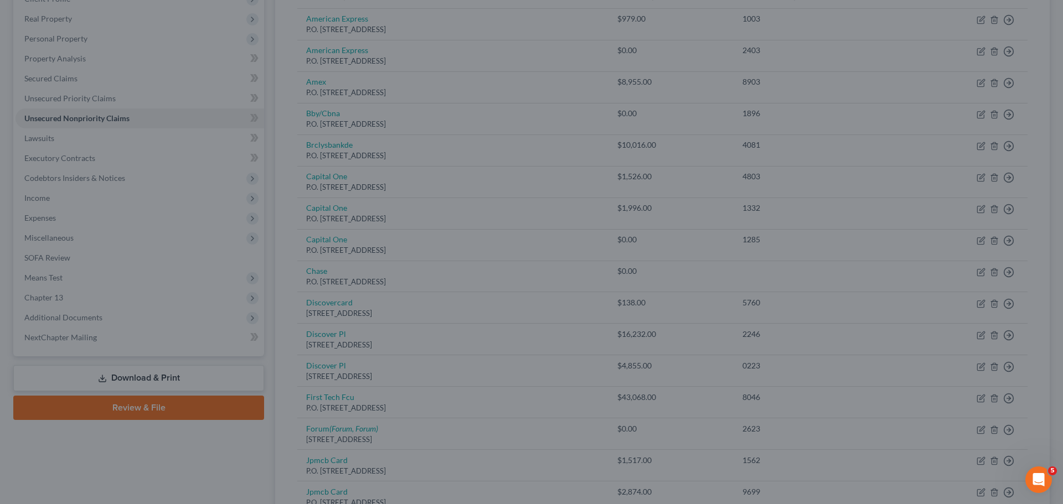
type input "0"
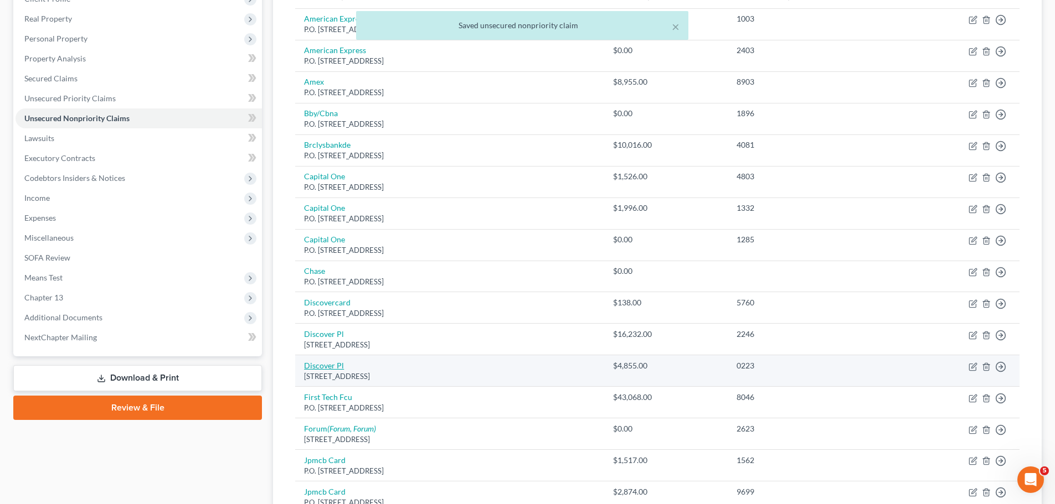
click at [331, 364] on link "Discover Pl" at bounding box center [324, 365] width 40 height 9
select select "46"
select select "0"
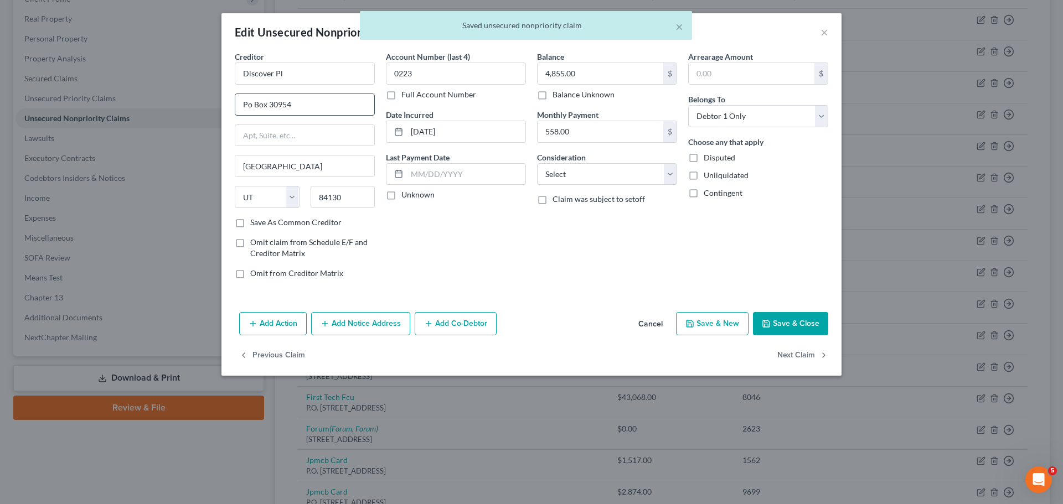
click at [248, 107] on input "Po Box 30954" at bounding box center [304, 104] width 139 height 21
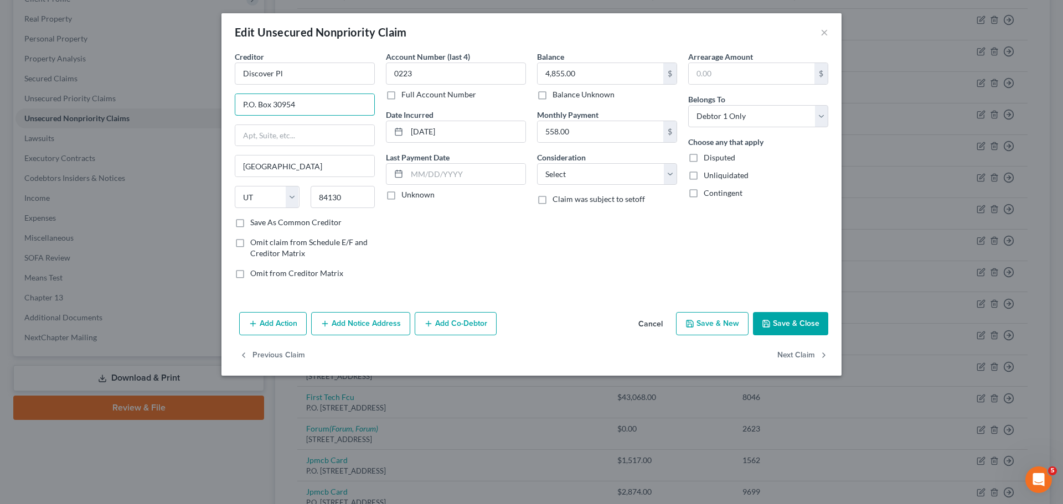
type input "P.O. Box 30954"
click at [785, 320] on button "Save & Close" at bounding box center [790, 323] width 75 height 23
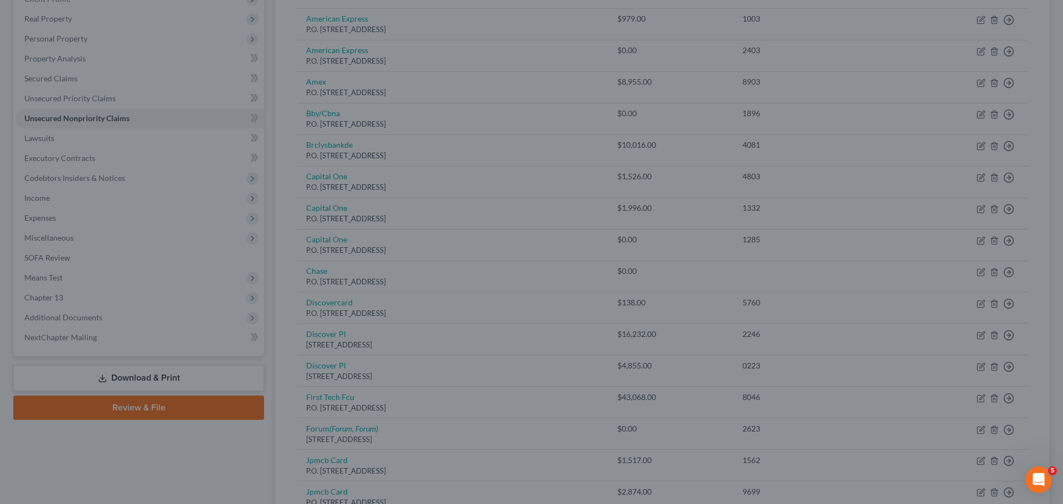
type input "0"
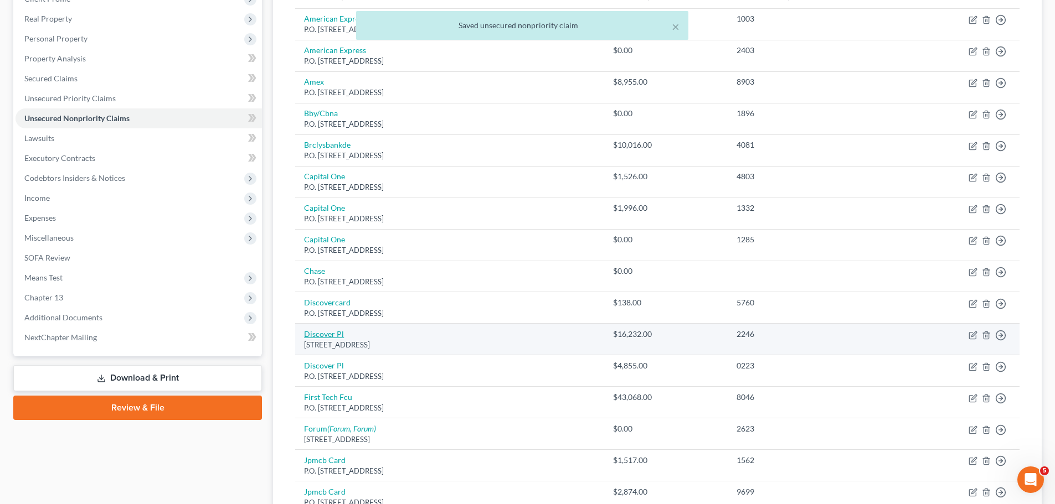
click at [333, 335] on link "Discover Pl" at bounding box center [324, 333] width 40 height 9
select select "46"
select select "0"
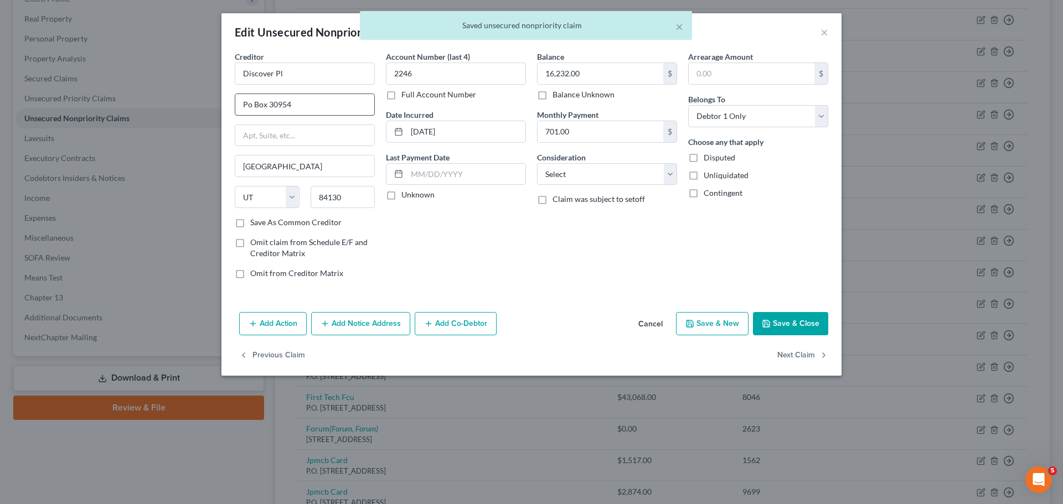
click at [249, 106] on input "Po Box 30954" at bounding box center [304, 104] width 139 height 21
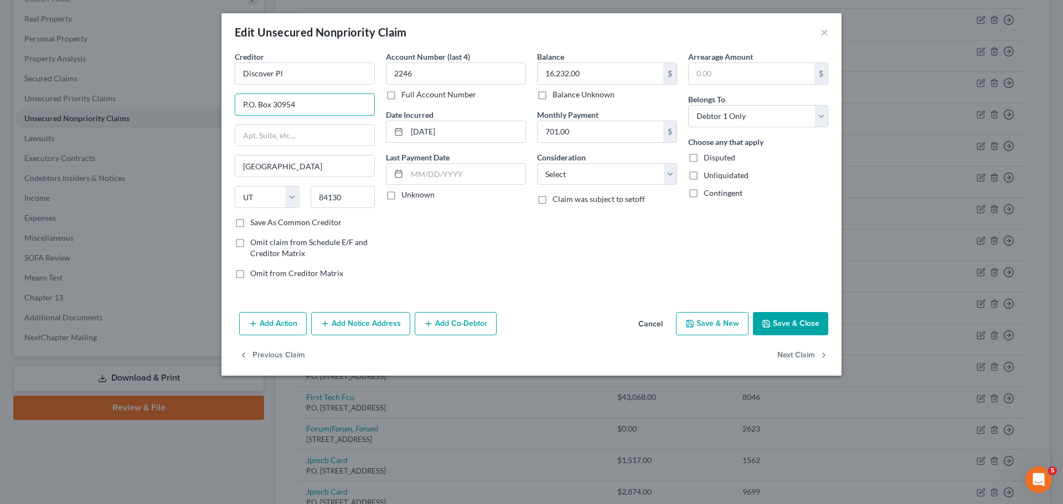
type input "P.O. Box 30954"
click at [797, 322] on button "Save & Close" at bounding box center [790, 323] width 75 height 23
type input "0"
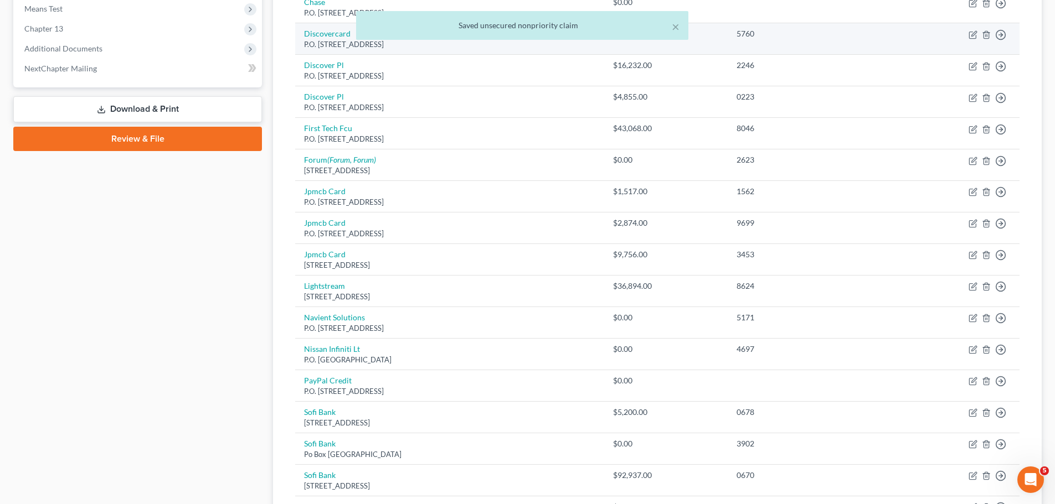
scroll to position [443, 0]
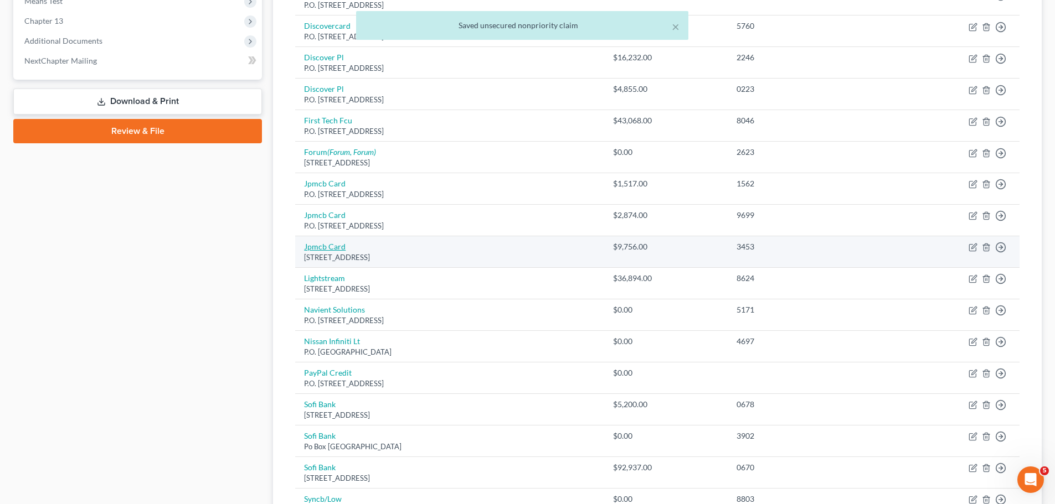
click at [323, 248] on link "Jpmcb Card" at bounding box center [325, 246] width 42 height 9
select select "7"
select select "0"
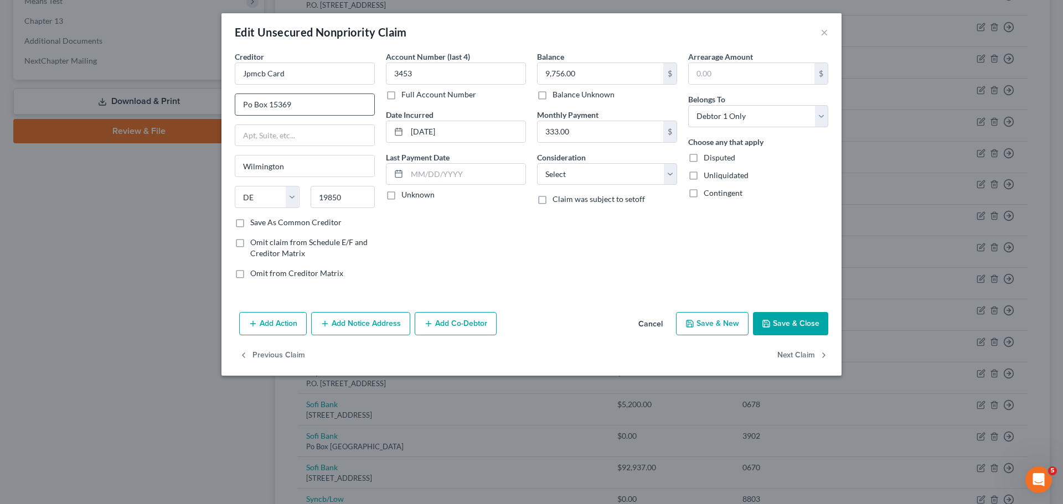
click at [251, 108] on input "Po Box 15369" at bounding box center [304, 104] width 139 height 21
type input "P.O. Box 15369"
click at [788, 329] on button "Save & Close" at bounding box center [790, 323] width 75 height 23
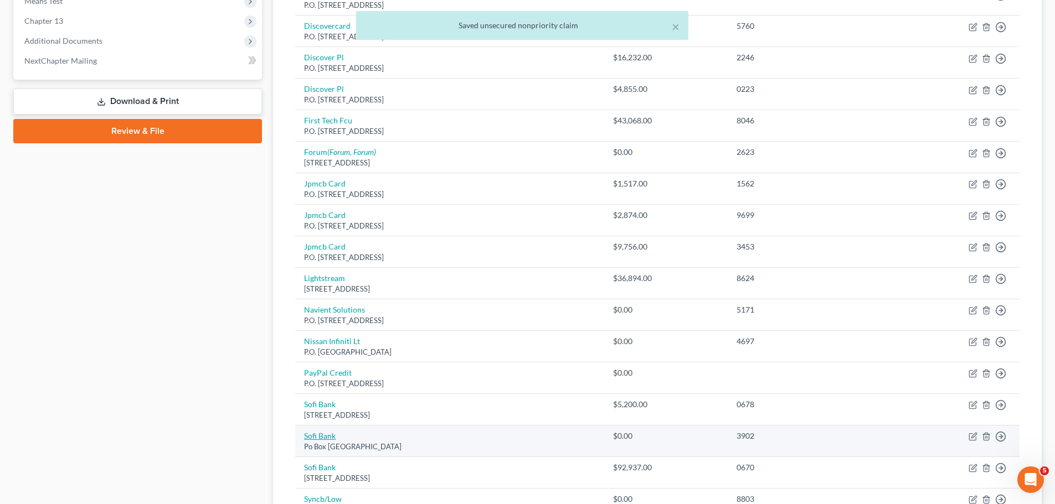
click at [308, 436] on link "Sofi Bank" at bounding box center [320, 435] width 32 height 9
select select "45"
select select "0"
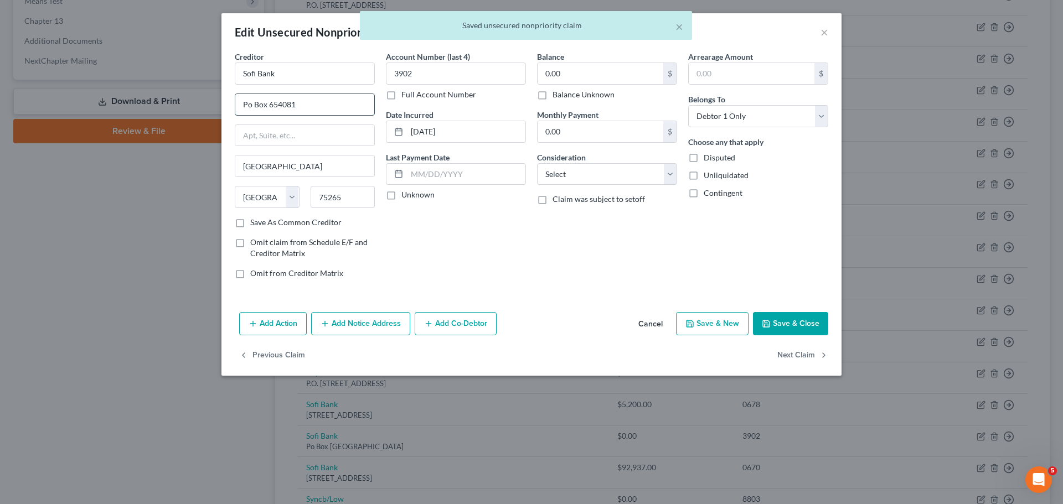
click at [247, 106] on input "Po Box 654081" at bounding box center [304, 104] width 139 height 21
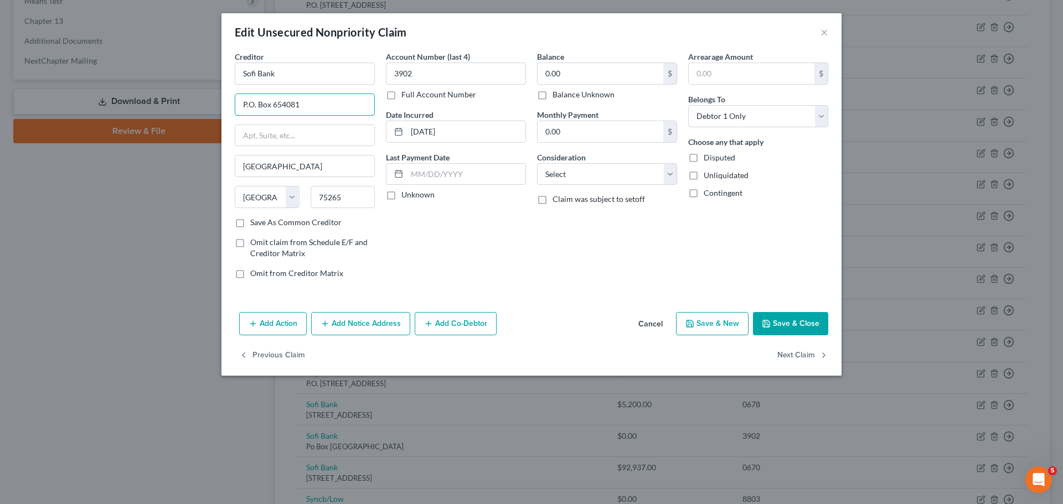
type input "P.O. Box 654081"
click at [784, 327] on button "Save & Close" at bounding box center [790, 323] width 75 height 23
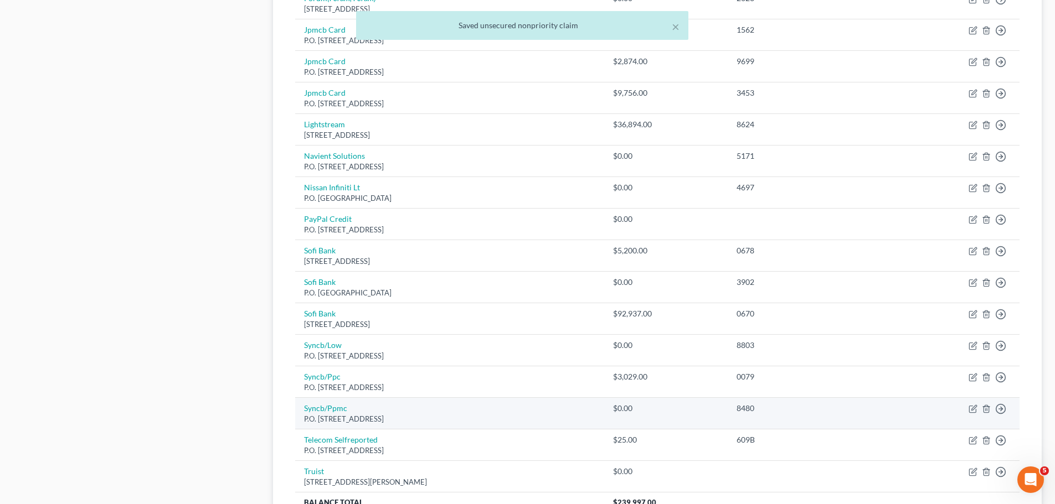
scroll to position [705, 0]
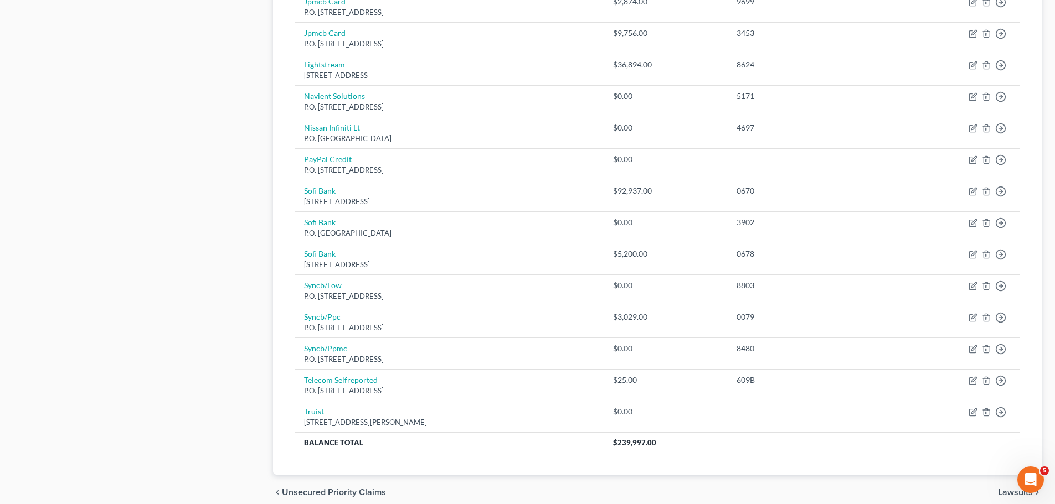
scroll to position [705, 0]
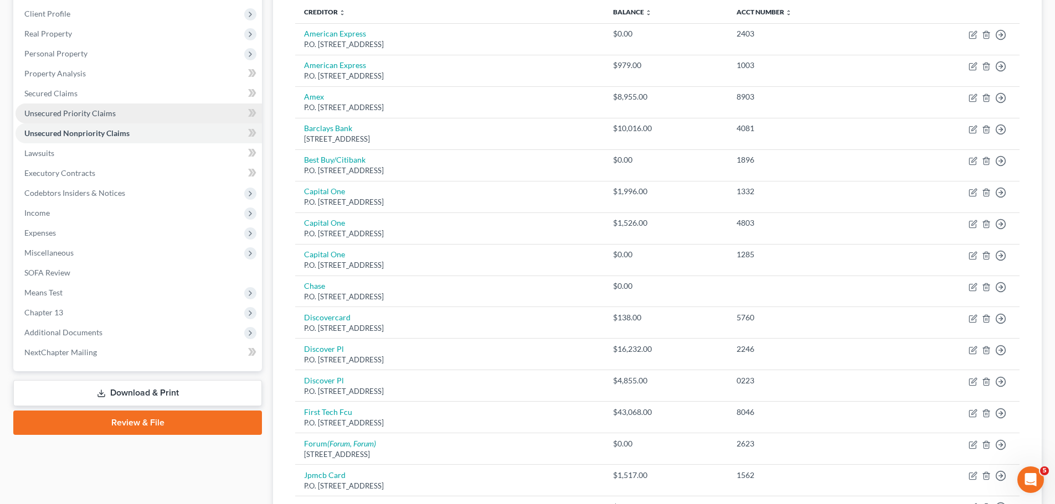
click at [85, 118] on link "Unsecured Priority Claims" at bounding box center [139, 114] width 246 height 20
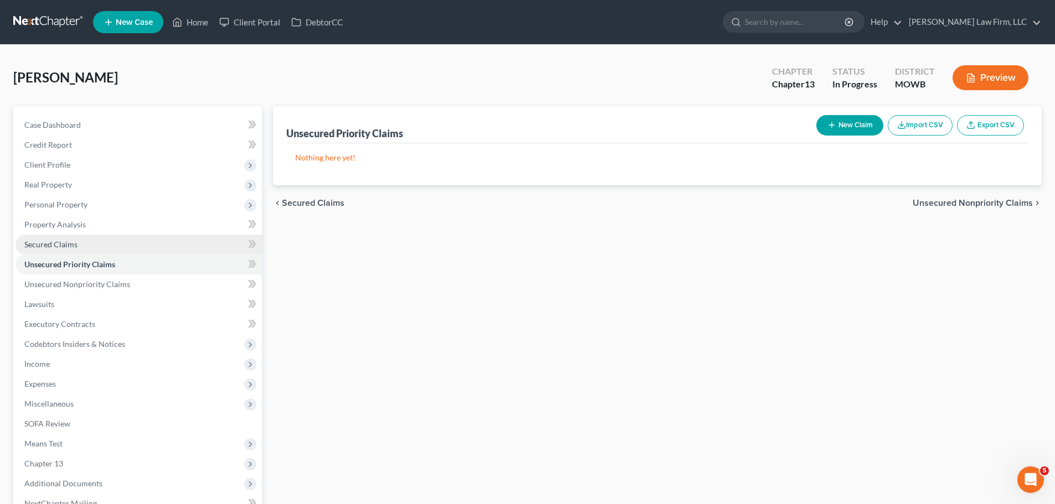
click at [72, 240] on span "Secured Claims" at bounding box center [50, 244] width 53 height 9
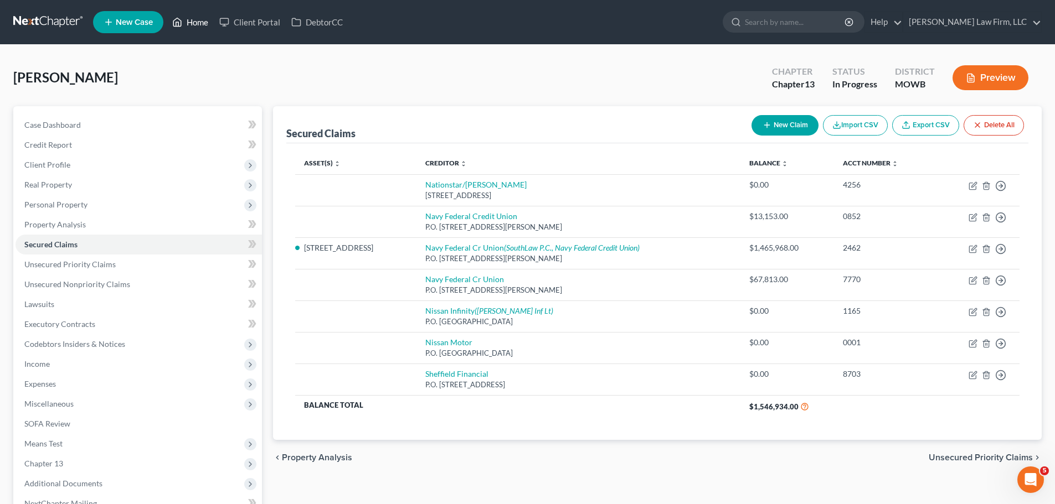
click at [198, 26] on link "Home" at bounding box center [190, 22] width 47 height 20
